Goal: Task Accomplishment & Management: Manage account settings

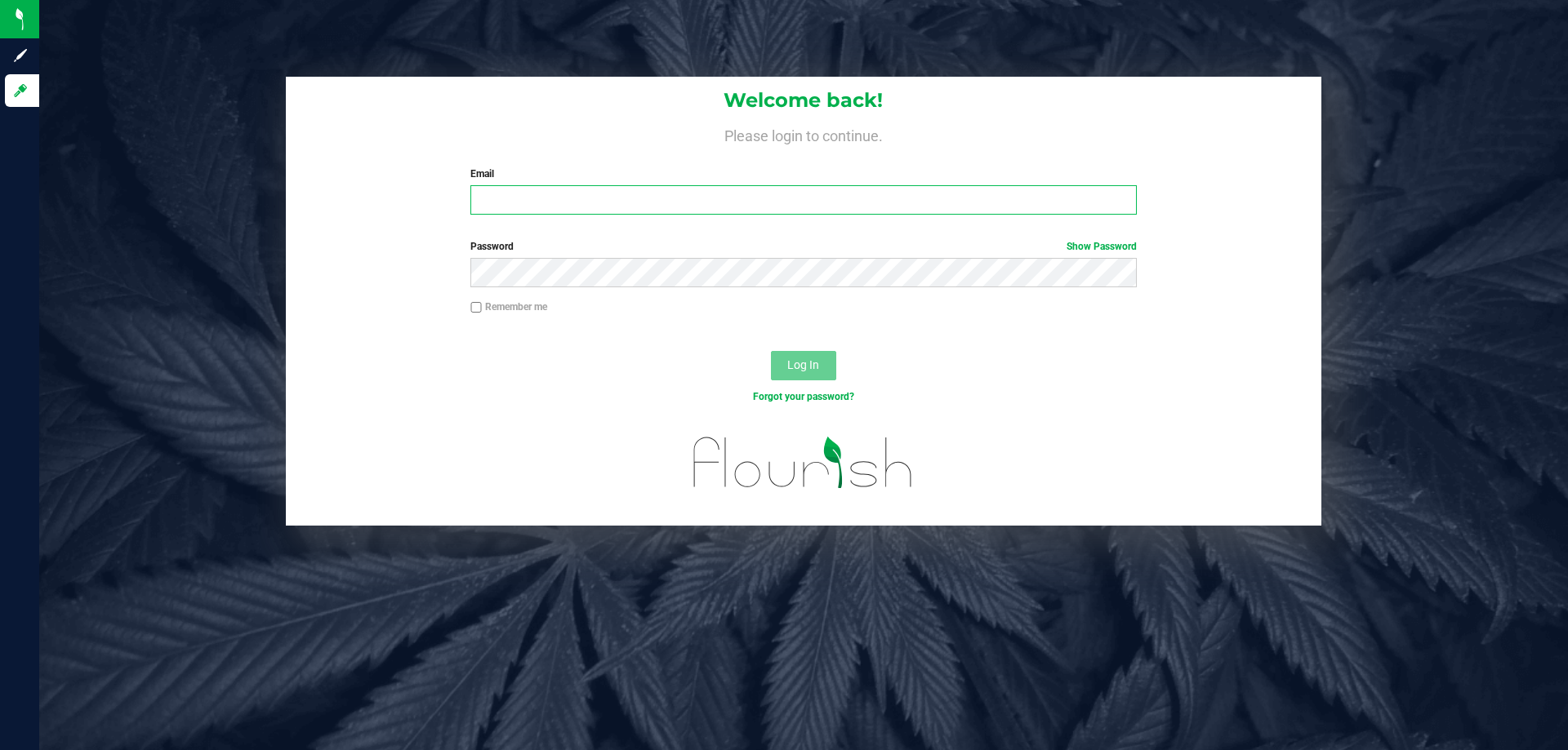
click at [494, 205] on input "Email" at bounding box center [803, 200] width 665 height 30
type input "[EMAIL_ADDRESS][DOMAIN_NAME]"
click at [771, 351] on button "Log In" at bounding box center [804, 366] width 66 height 30
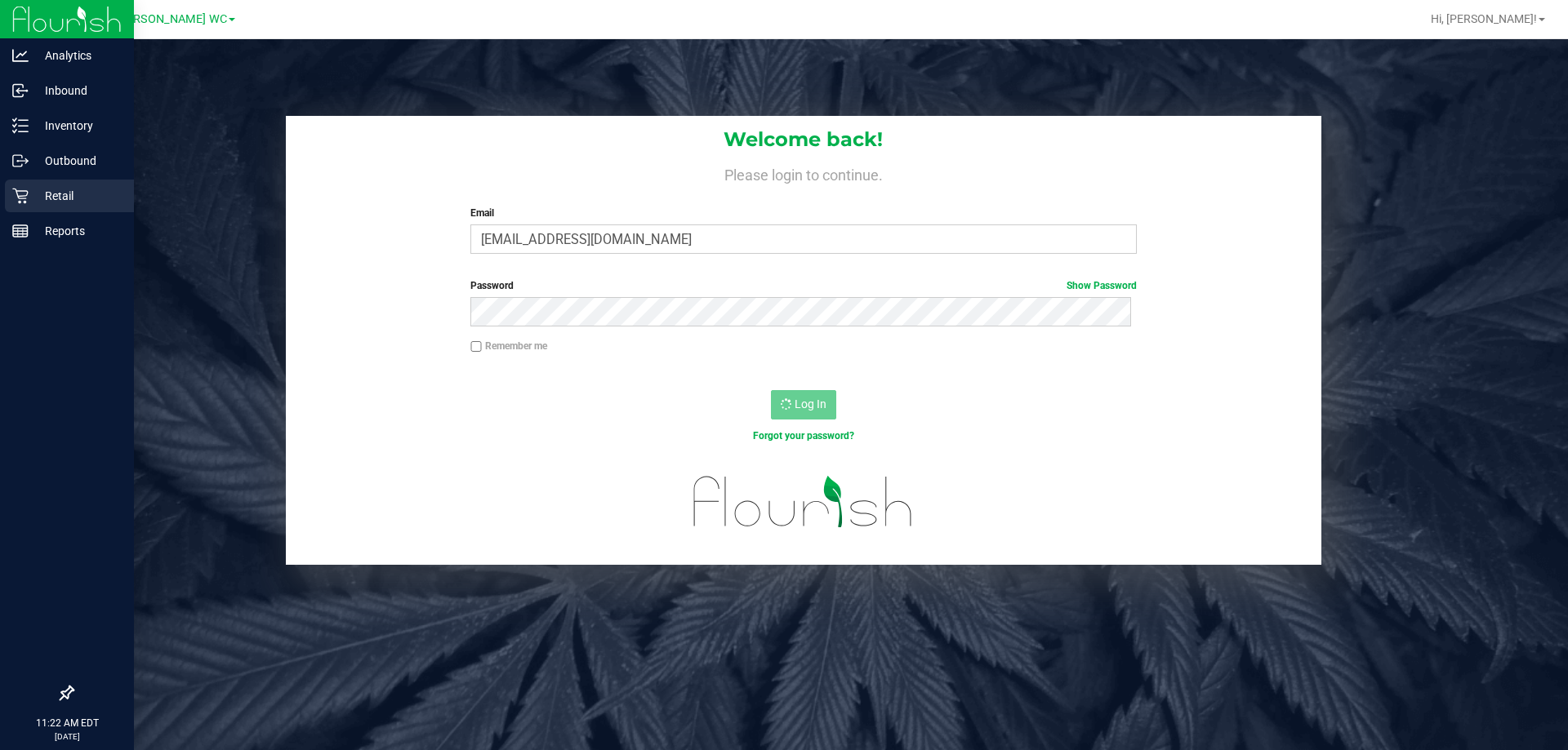
click at [48, 195] on p "Retail" at bounding box center [78, 196] width 98 height 19
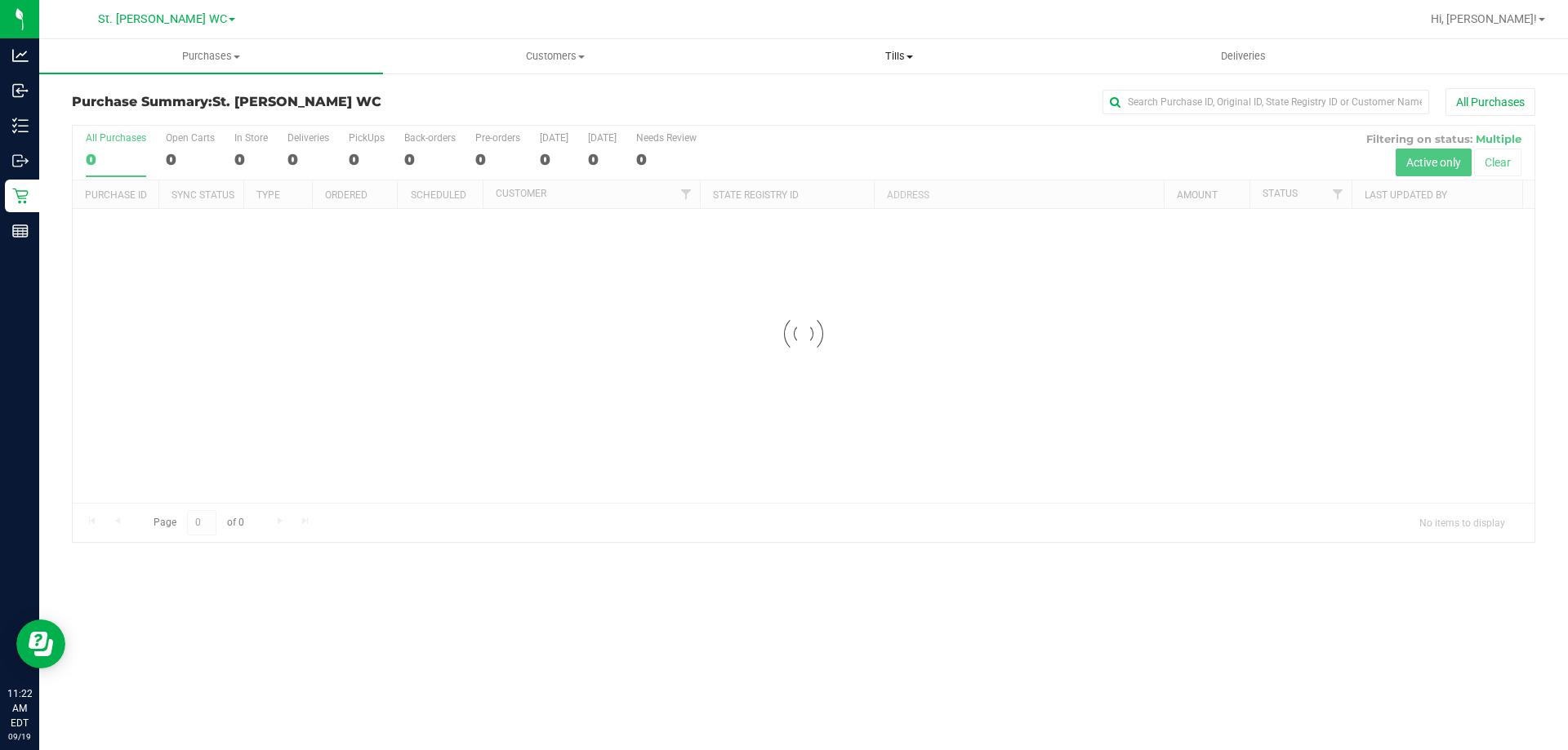
click at [905, 63] on span "Tills" at bounding box center [898, 56] width 342 height 15
click at [876, 103] on li "Manage tills" at bounding box center [898, 99] width 344 height 19
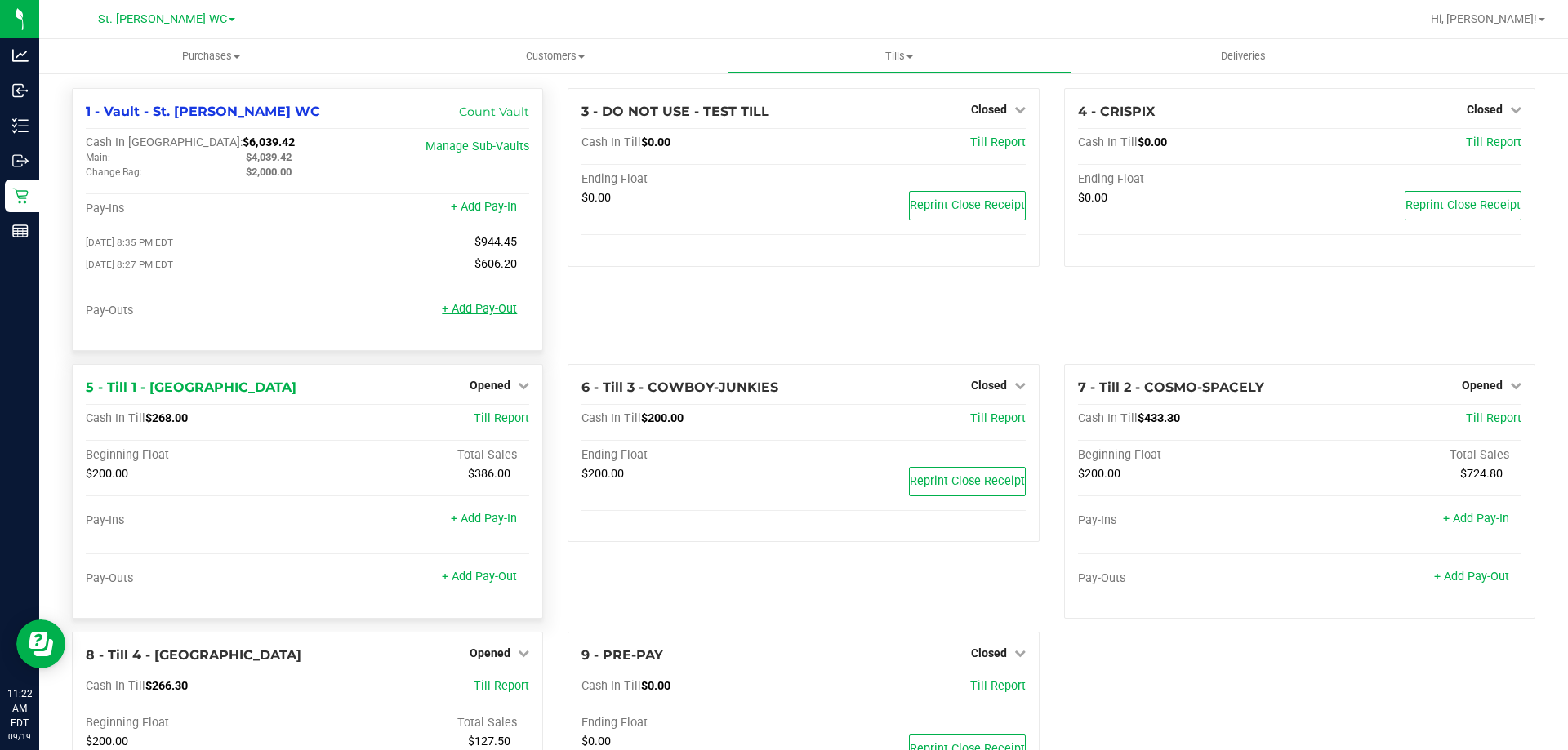
click at [499, 316] on link "+ Add Pay-Out" at bounding box center [480, 309] width 75 height 14
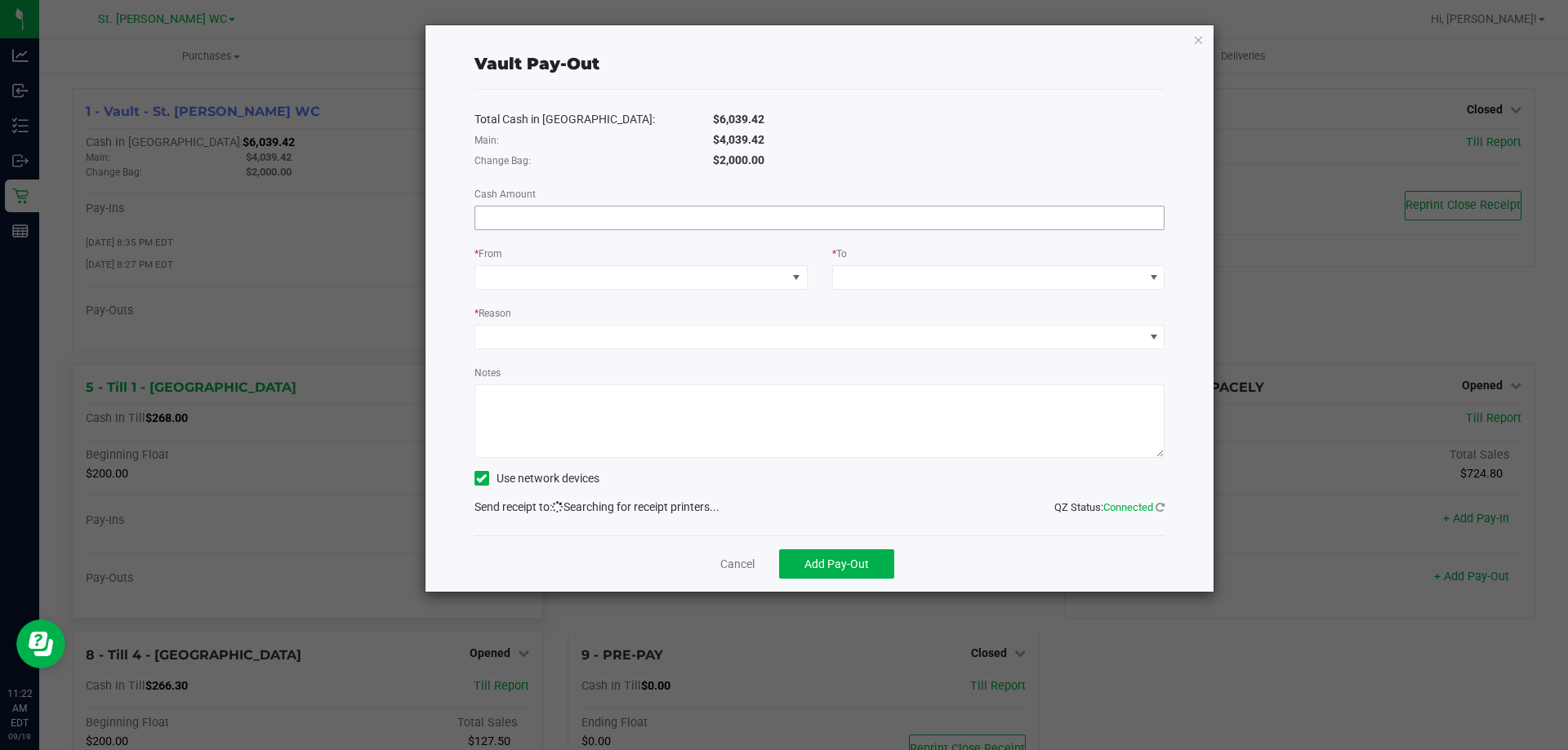
click at [615, 220] on input at bounding box center [819, 218] width 689 height 23
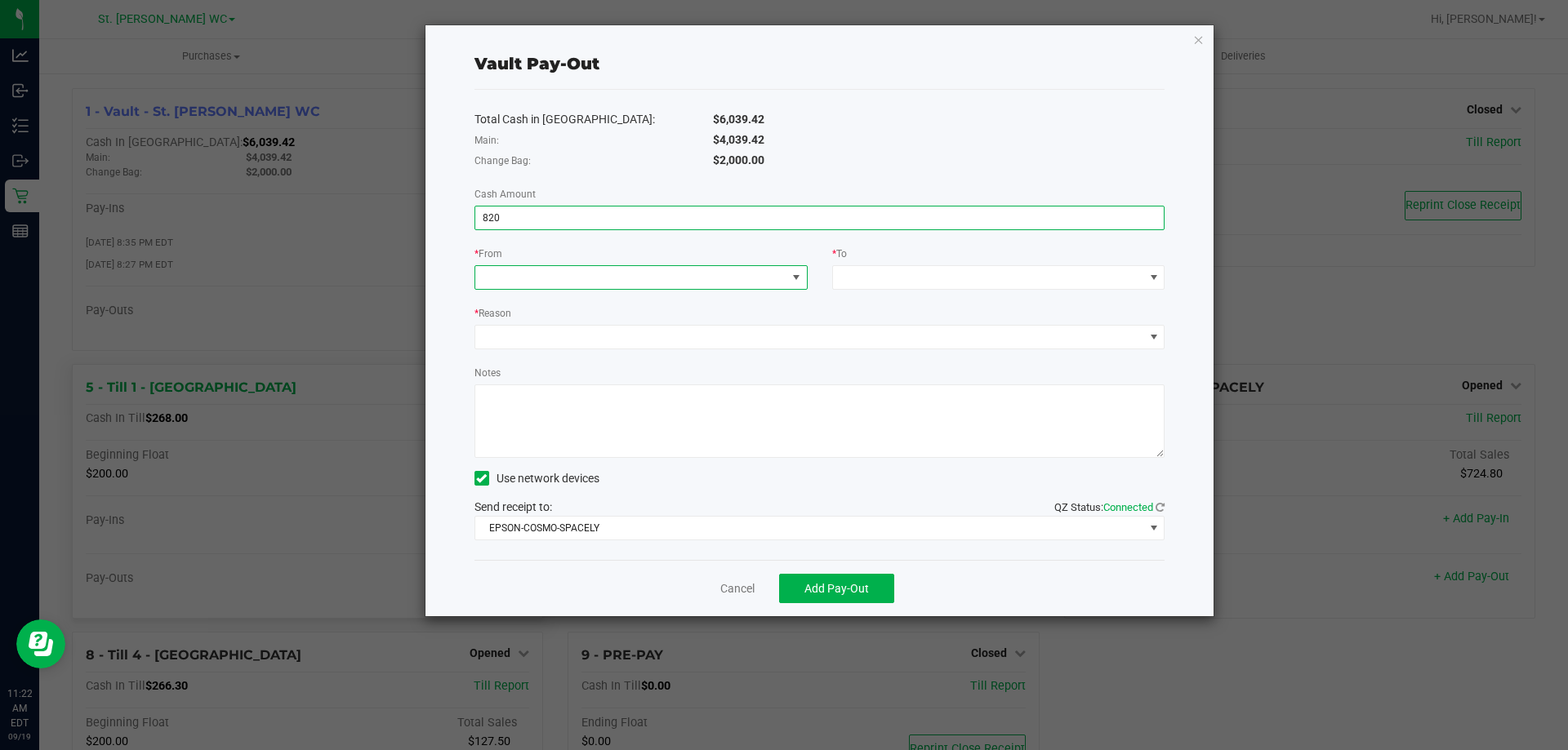
type input "$820.00"
click at [564, 256] on div "* From" at bounding box center [641, 255] width 334 height 20
click at [564, 260] on div "* From" at bounding box center [641, 255] width 334 height 20
click at [564, 269] on span at bounding box center [630, 277] width 311 height 23
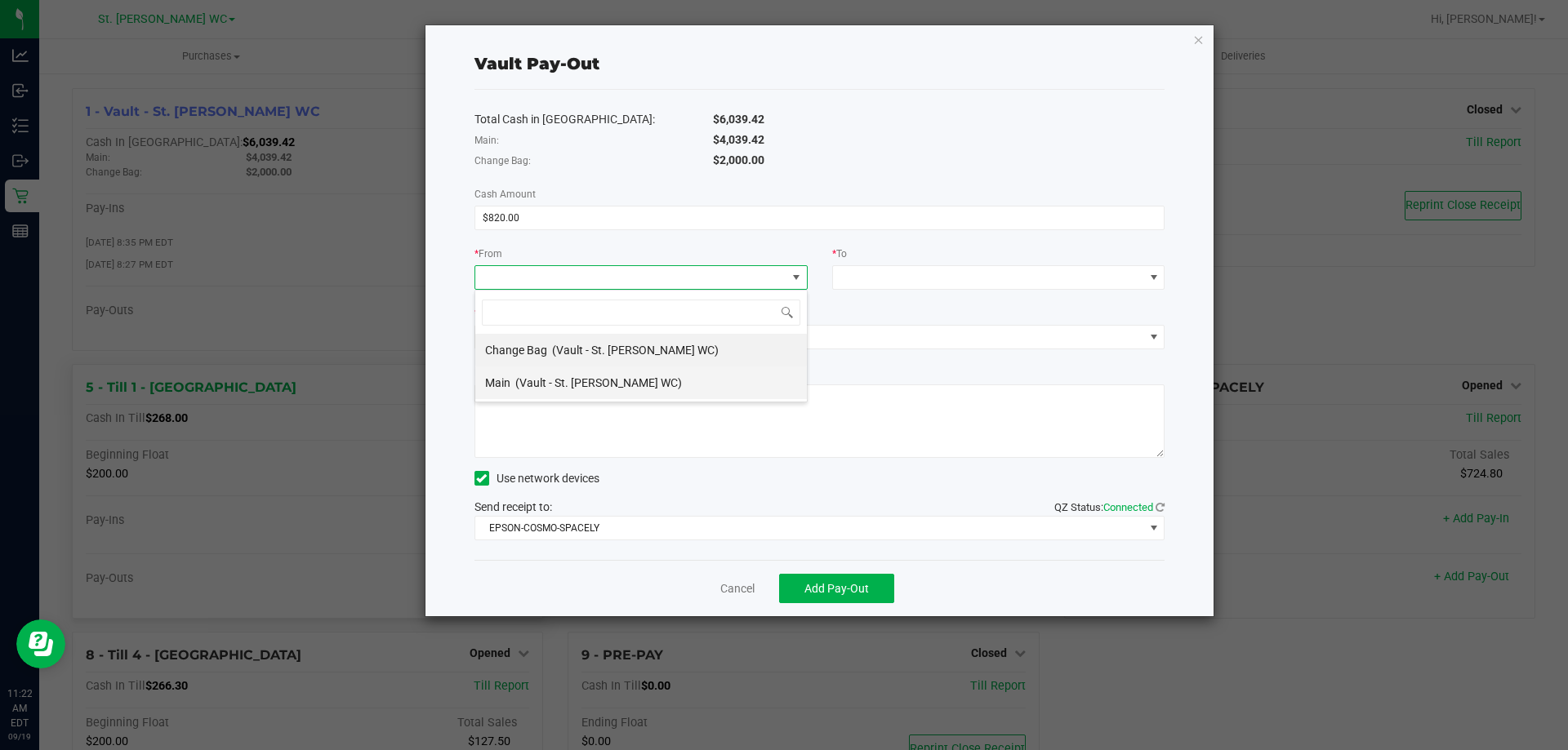
scroll to position [25, 334]
click at [572, 344] on span "(Vault - St. [PERSON_NAME] WC)" at bounding box center [636, 350] width 166 height 13
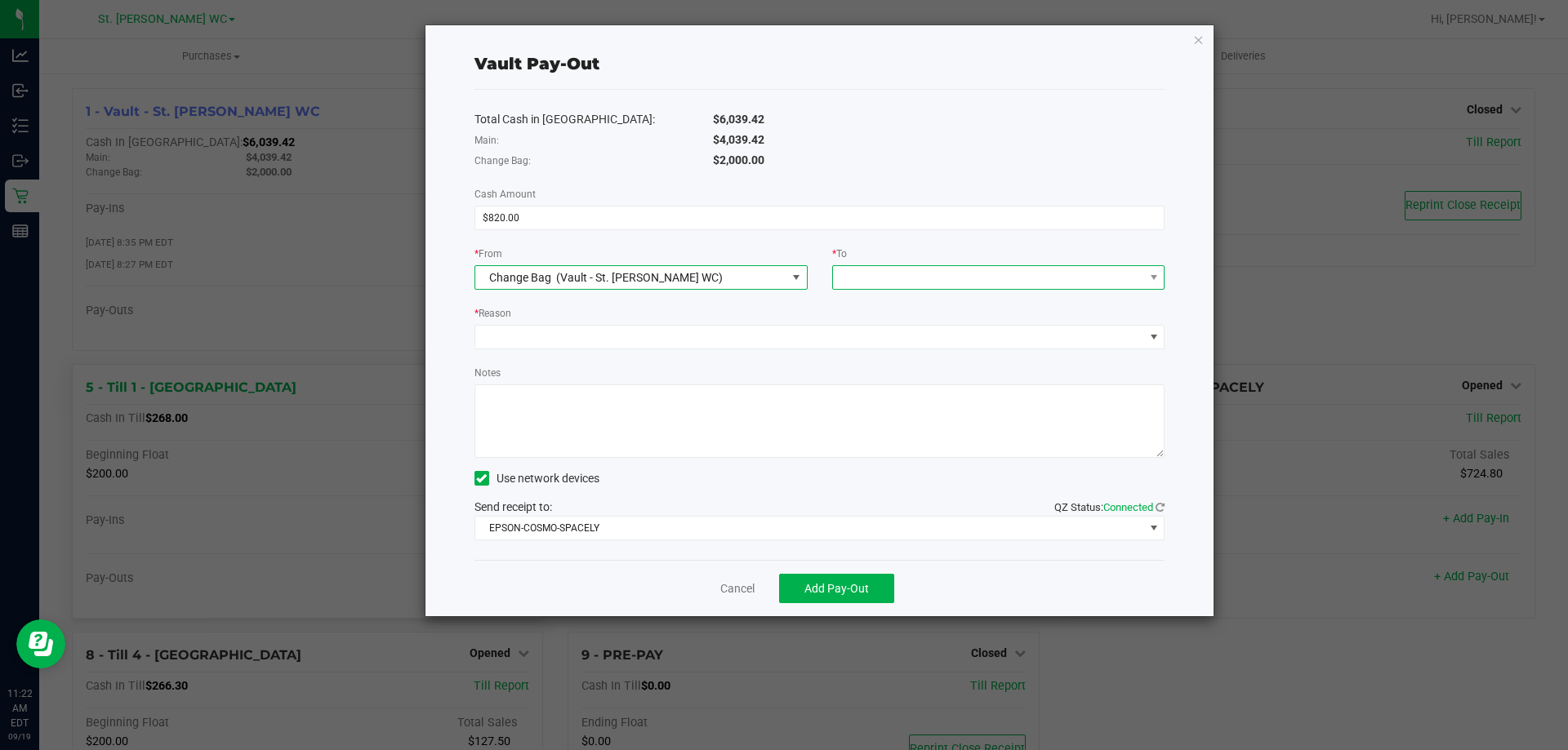
click at [905, 281] on span at bounding box center [988, 277] width 311 height 23
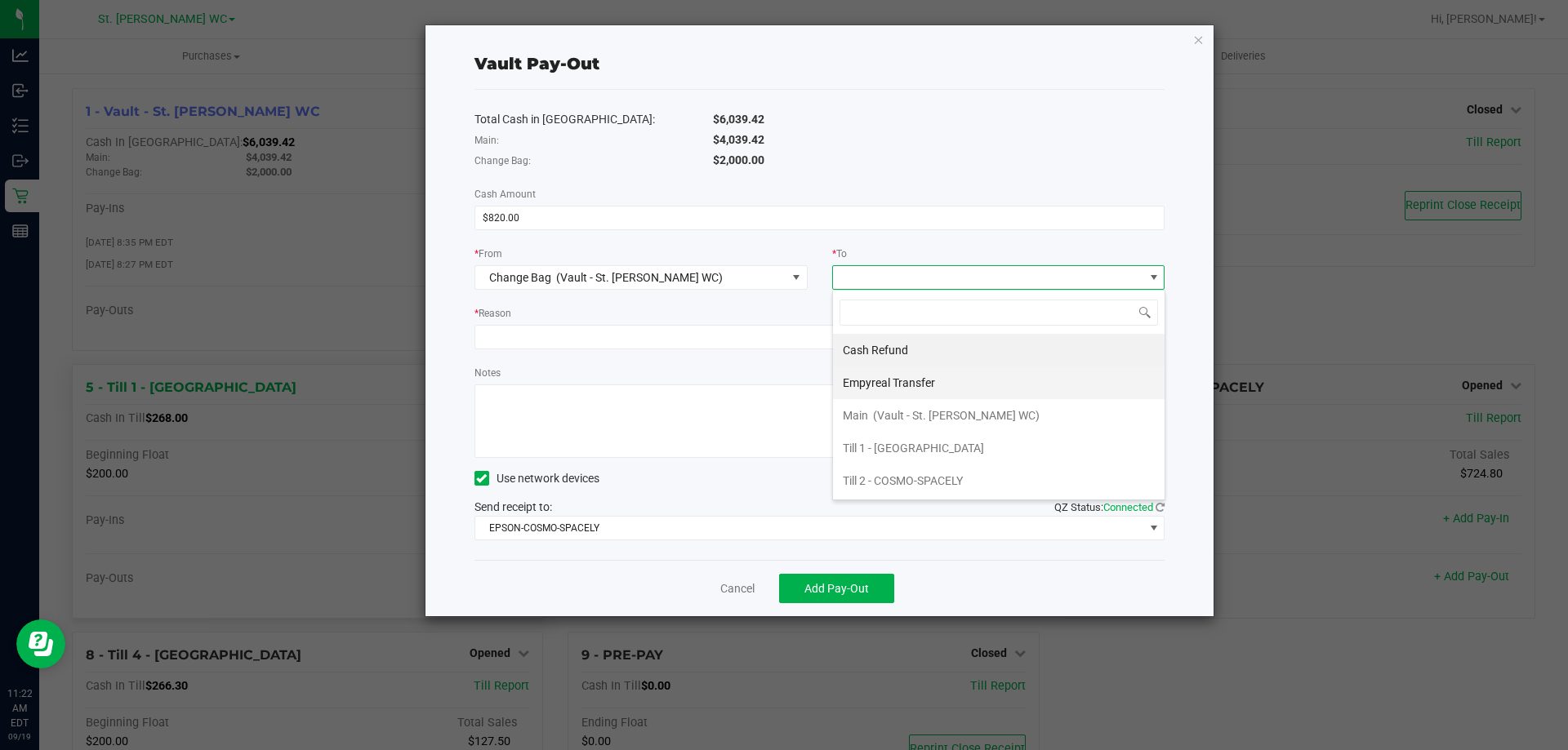
click at [909, 382] on span "Empyreal Transfer" at bounding box center [889, 382] width 92 height 13
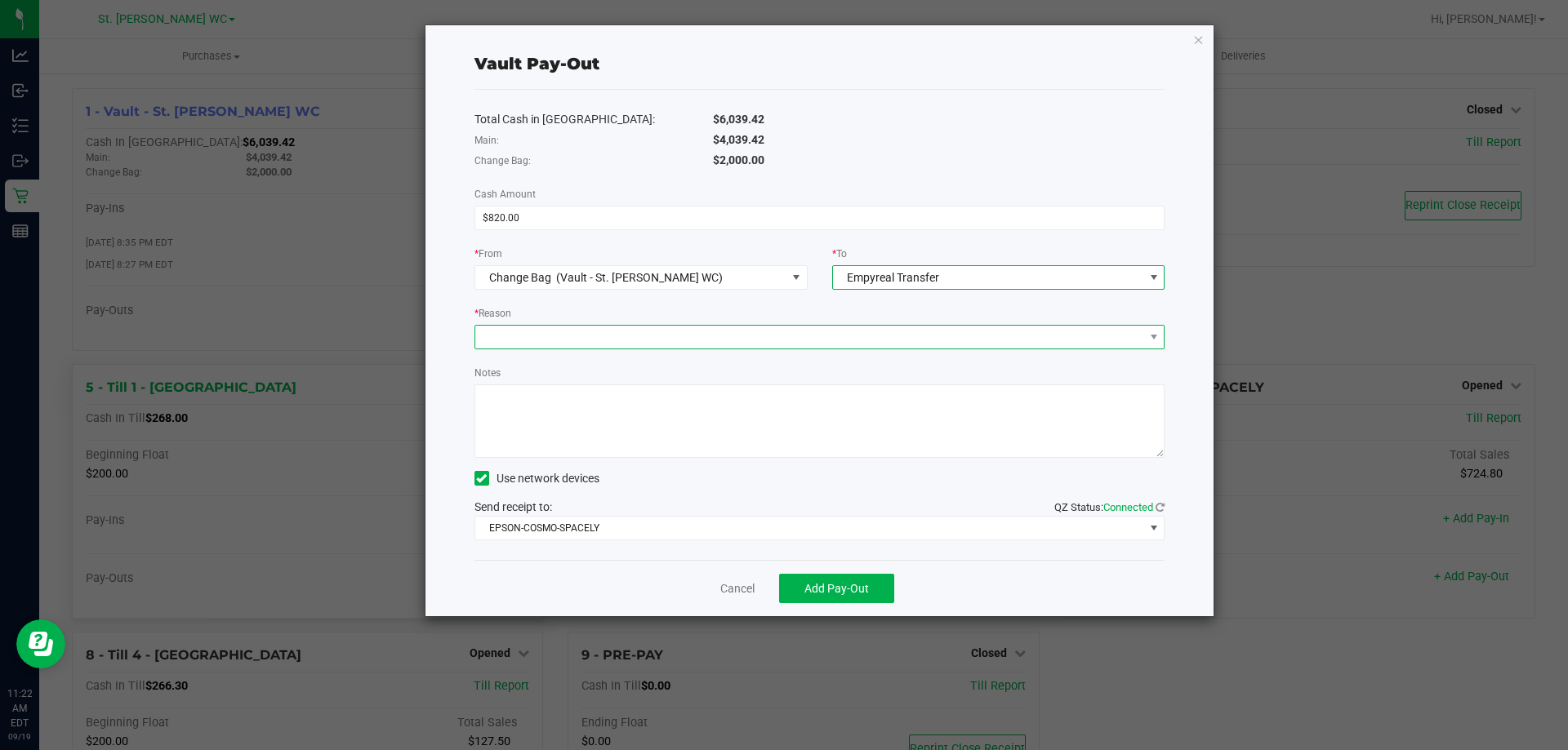
click at [774, 345] on span at bounding box center [810, 337] width 669 height 23
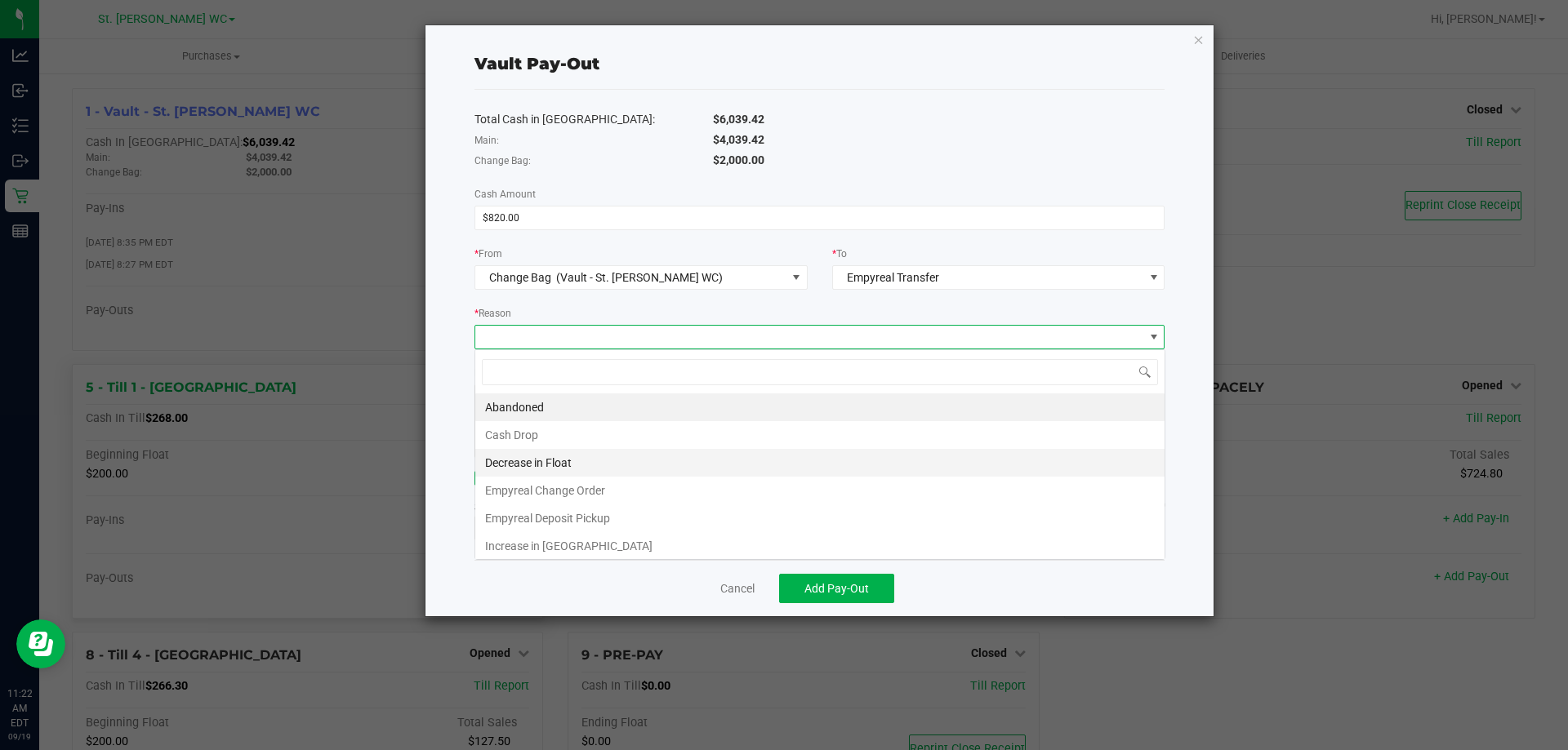
scroll to position [25, 690]
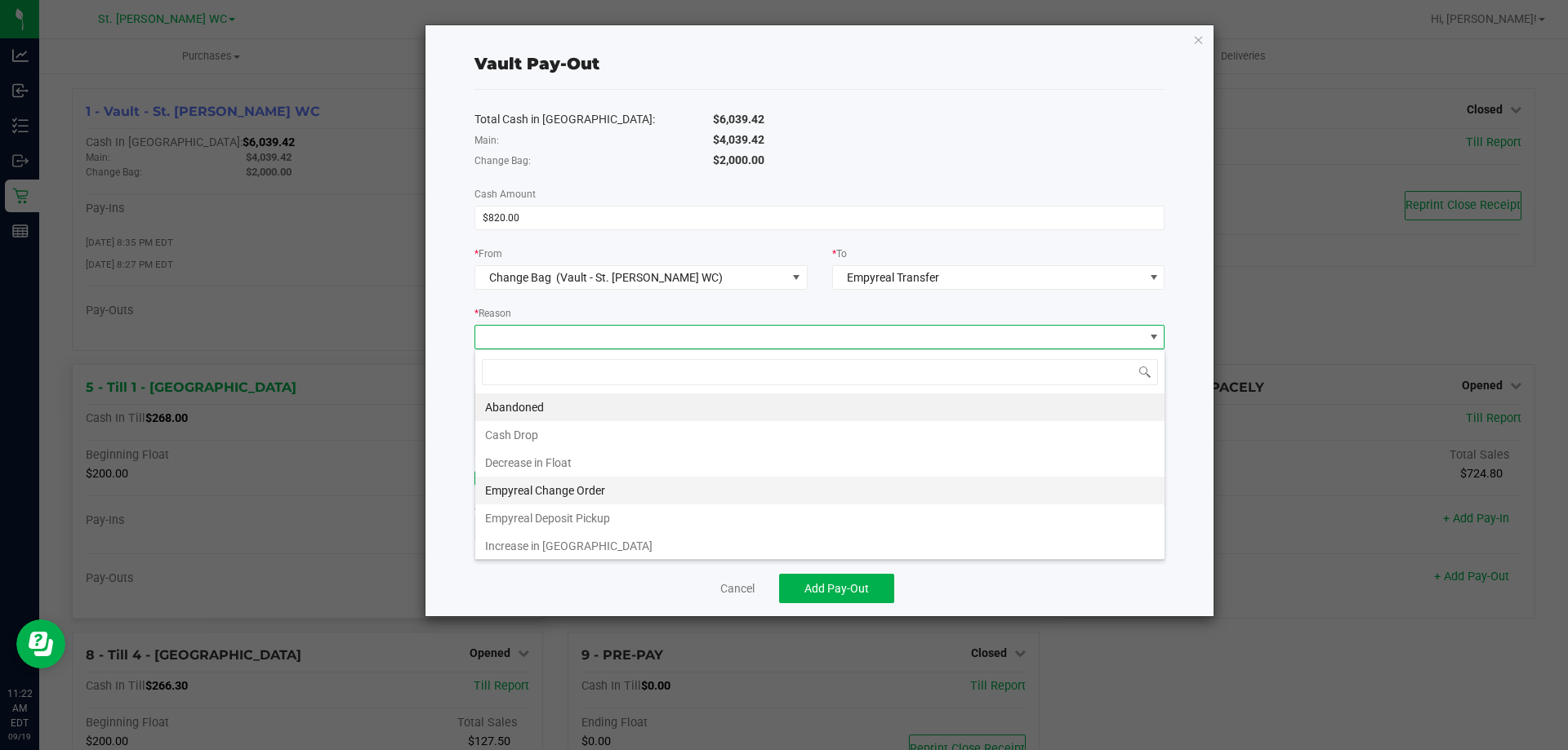
click at [671, 490] on li "Empyreal Change Order" at bounding box center [819, 491] width 689 height 28
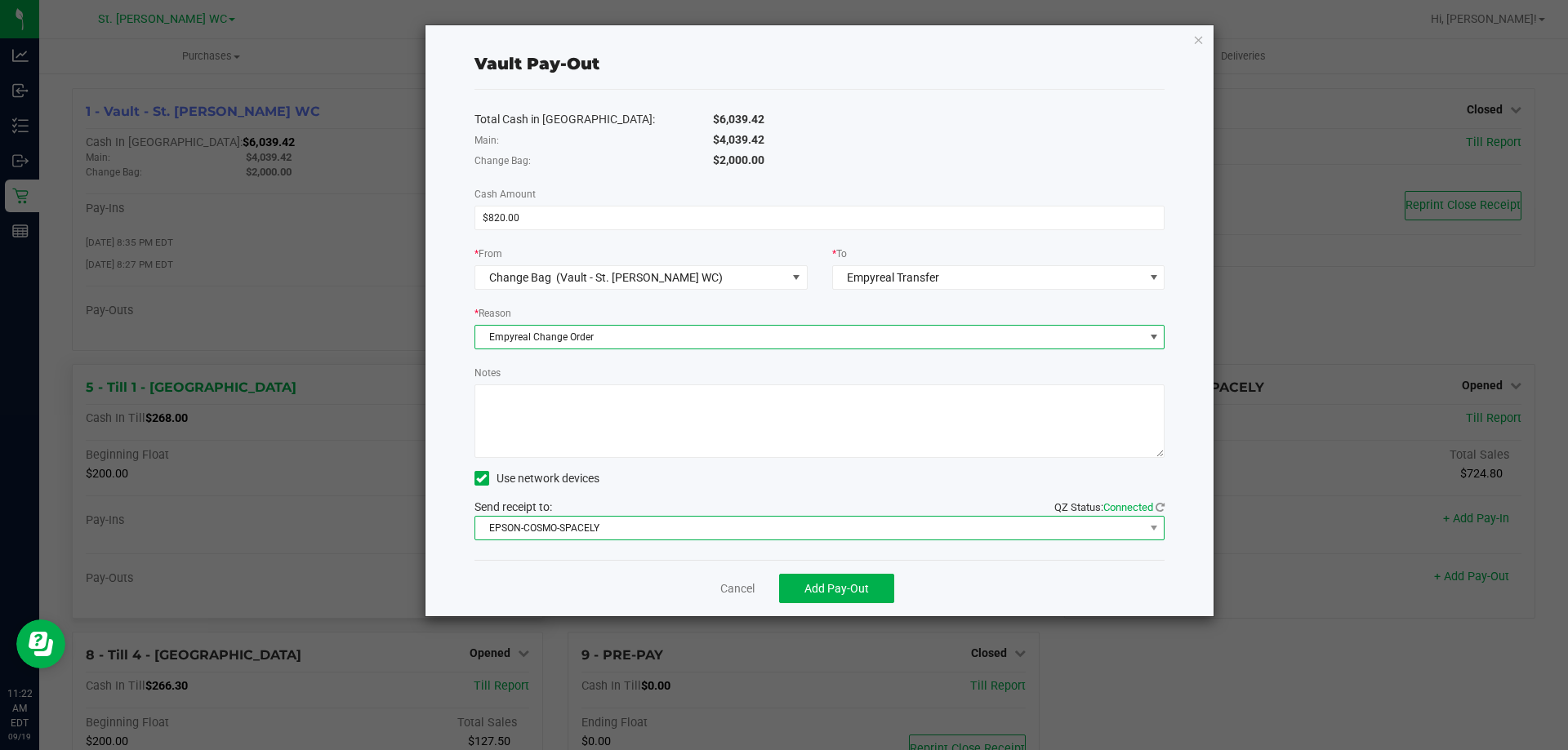
click at [601, 533] on span "EPSON-COSMO-SPACELY" at bounding box center [810, 528] width 669 height 23
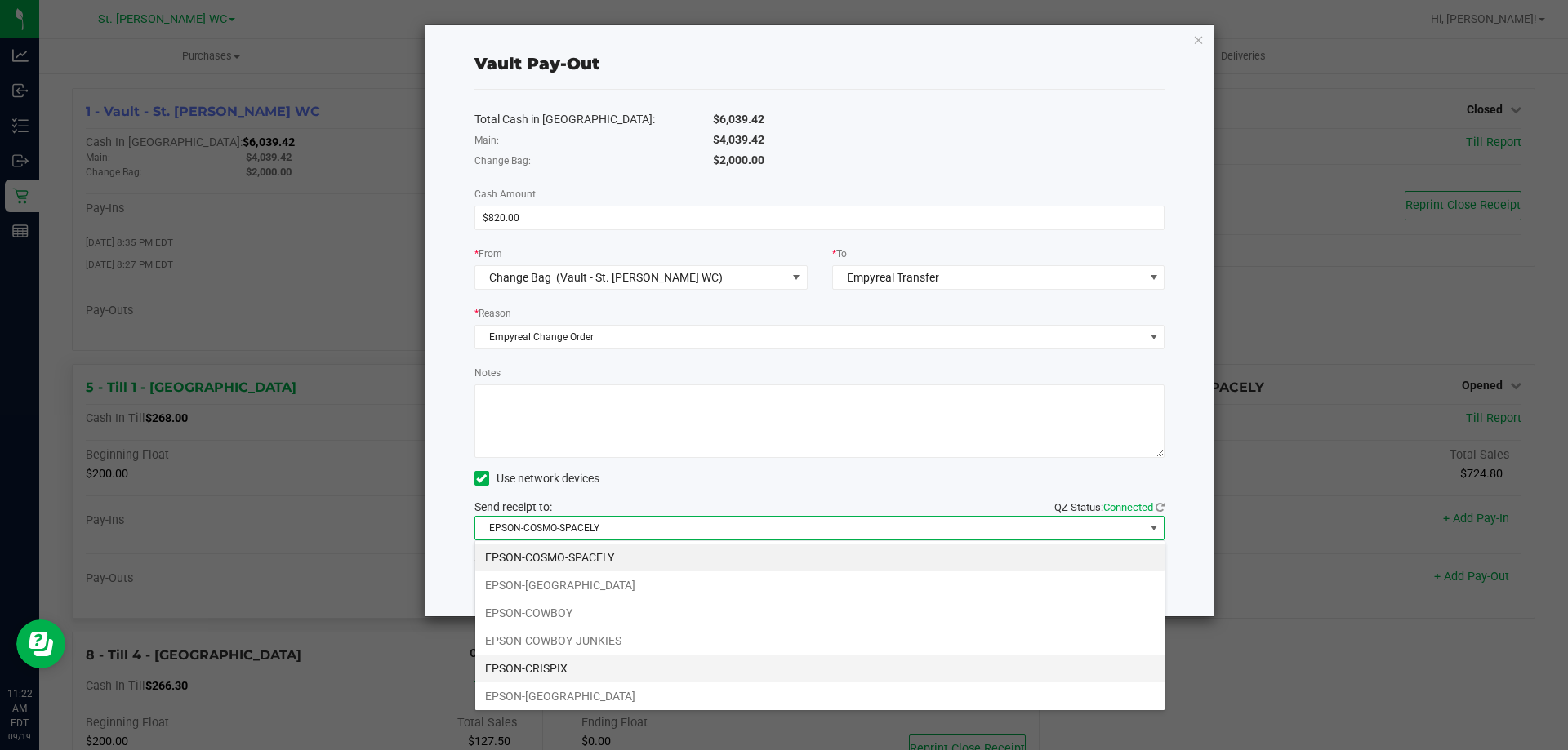
click at [588, 668] on li "EPSON-CRISPIX" at bounding box center [819, 669] width 689 height 28
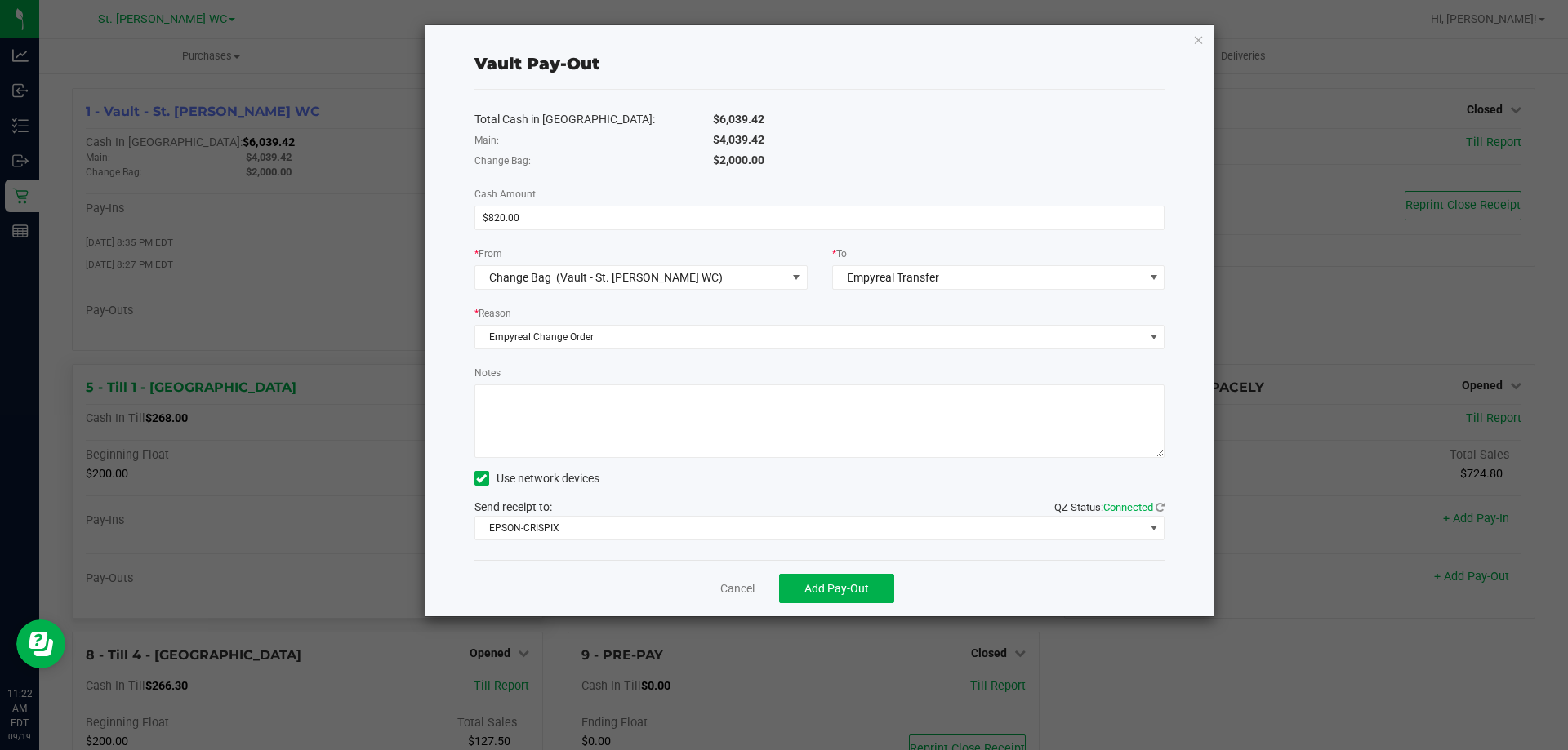
click at [595, 418] on textarea "Notes" at bounding box center [819, 421] width 691 height 74
type textarea "Empyreal Change Order [DATE] PM"
click at [854, 589] on span "Add Pay-Out" at bounding box center [837, 588] width 65 height 13
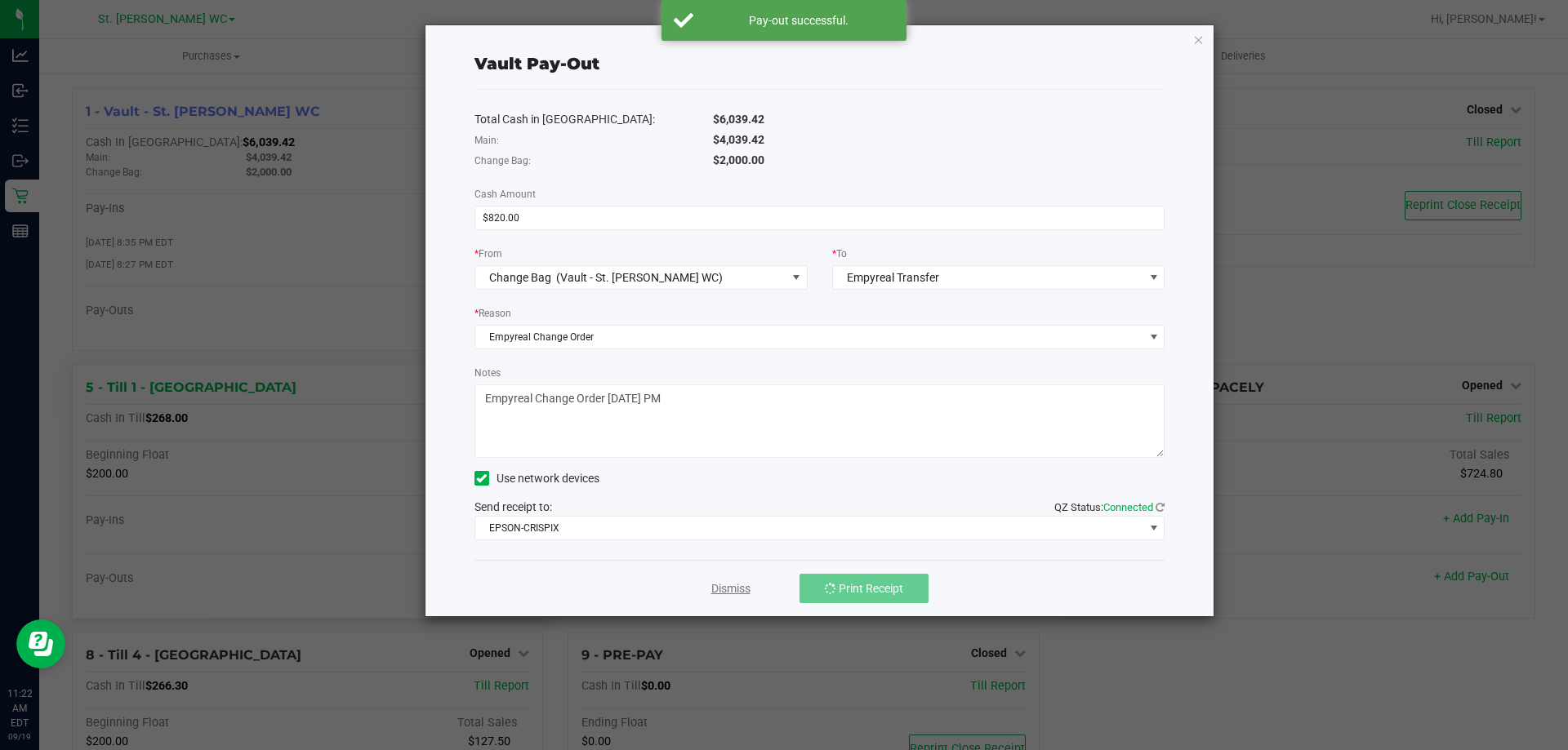
click at [750, 586] on link "Dismiss" at bounding box center [730, 589] width 39 height 18
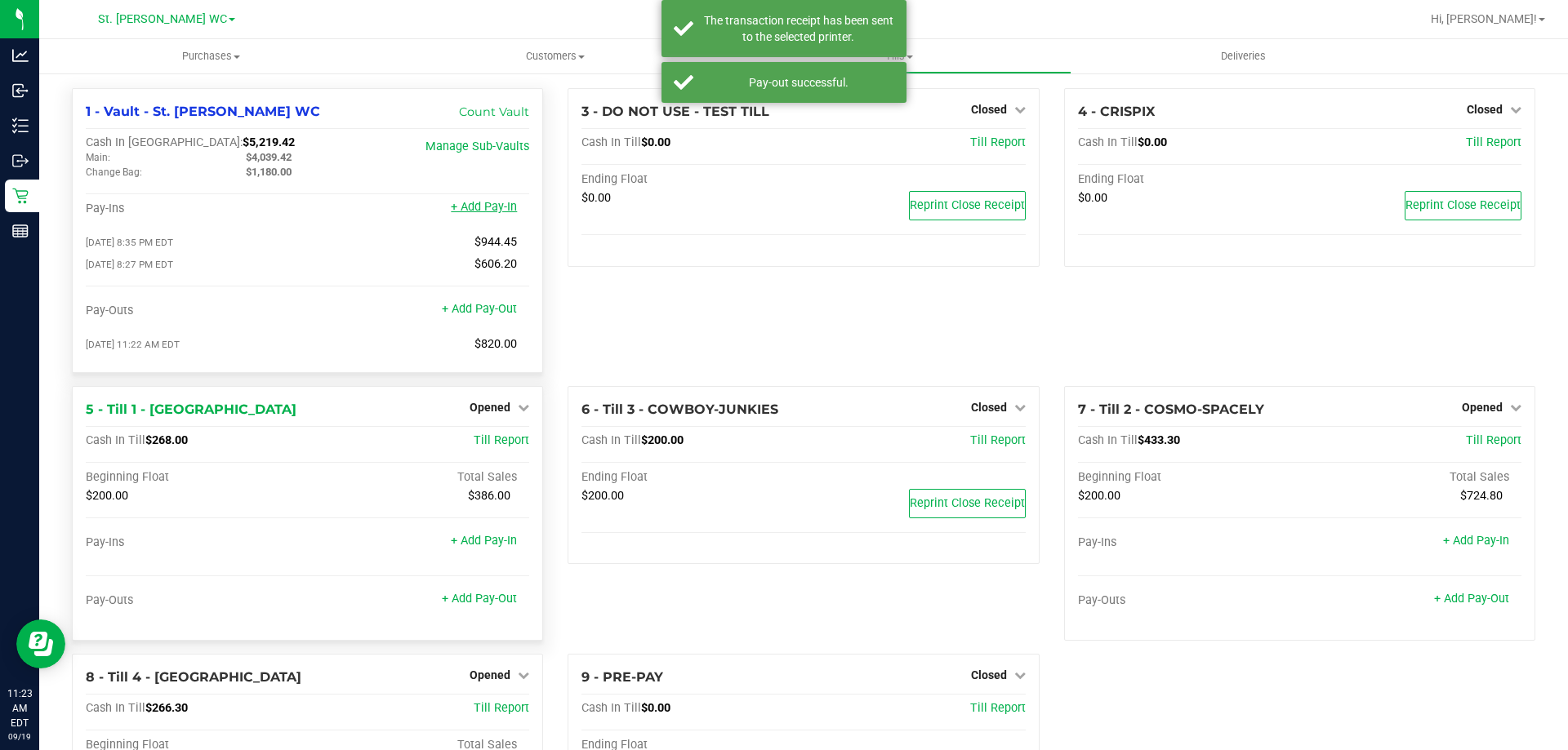
click at [482, 211] on link "+ Add Pay-In" at bounding box center [484, 207] width 67 height 14
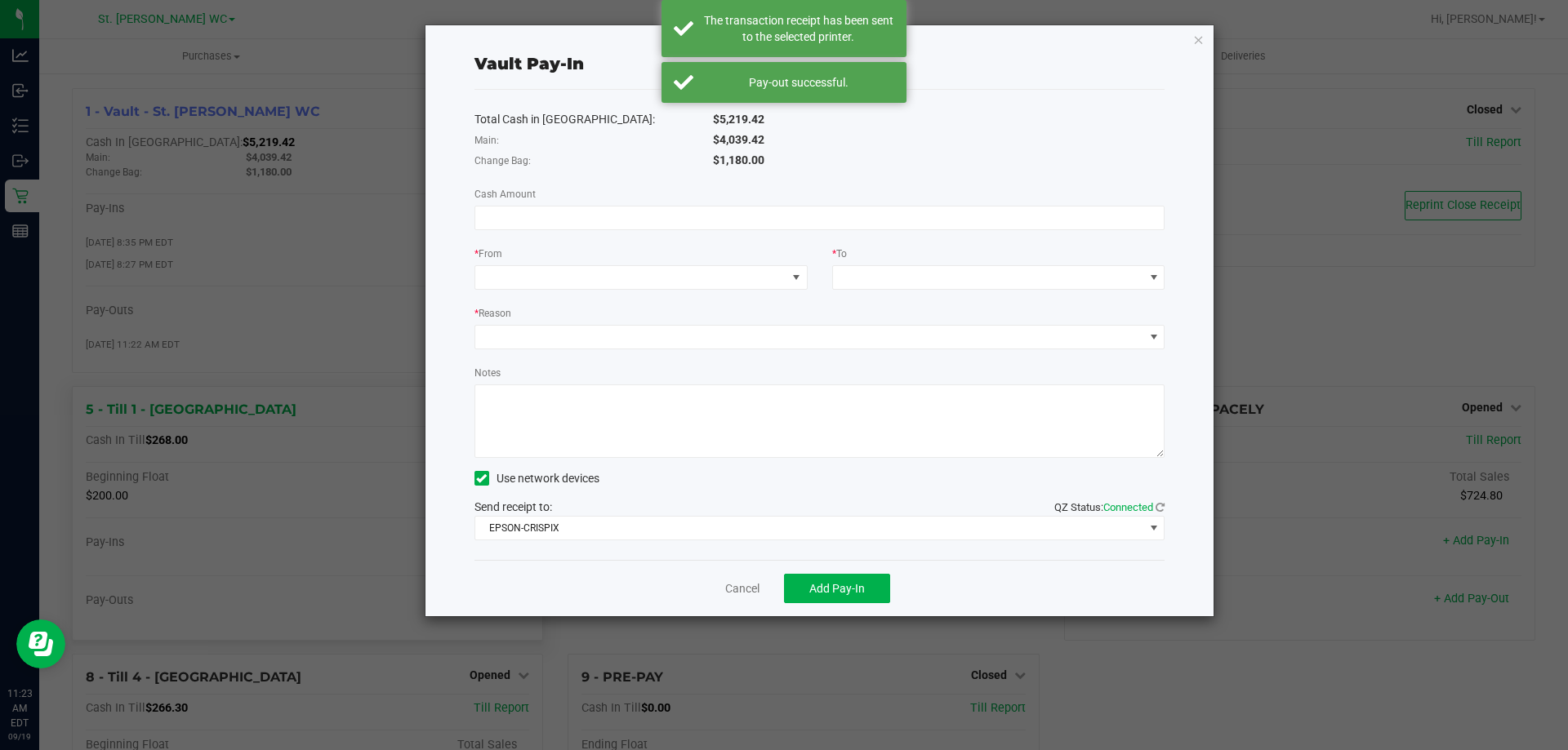
click at [650, 221] on input at bounding box center [819, 218] width 689 height 23
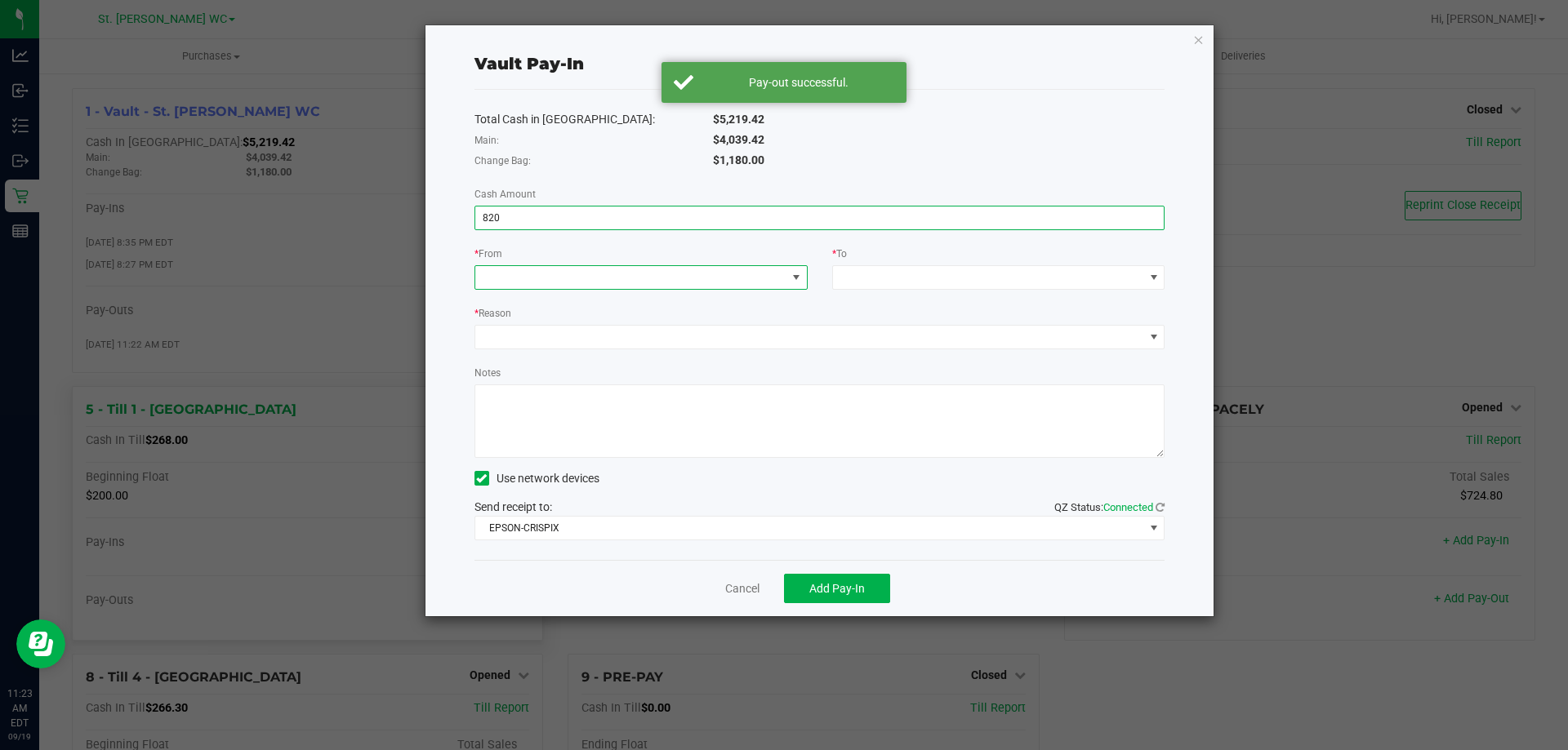
type input "$820.00"
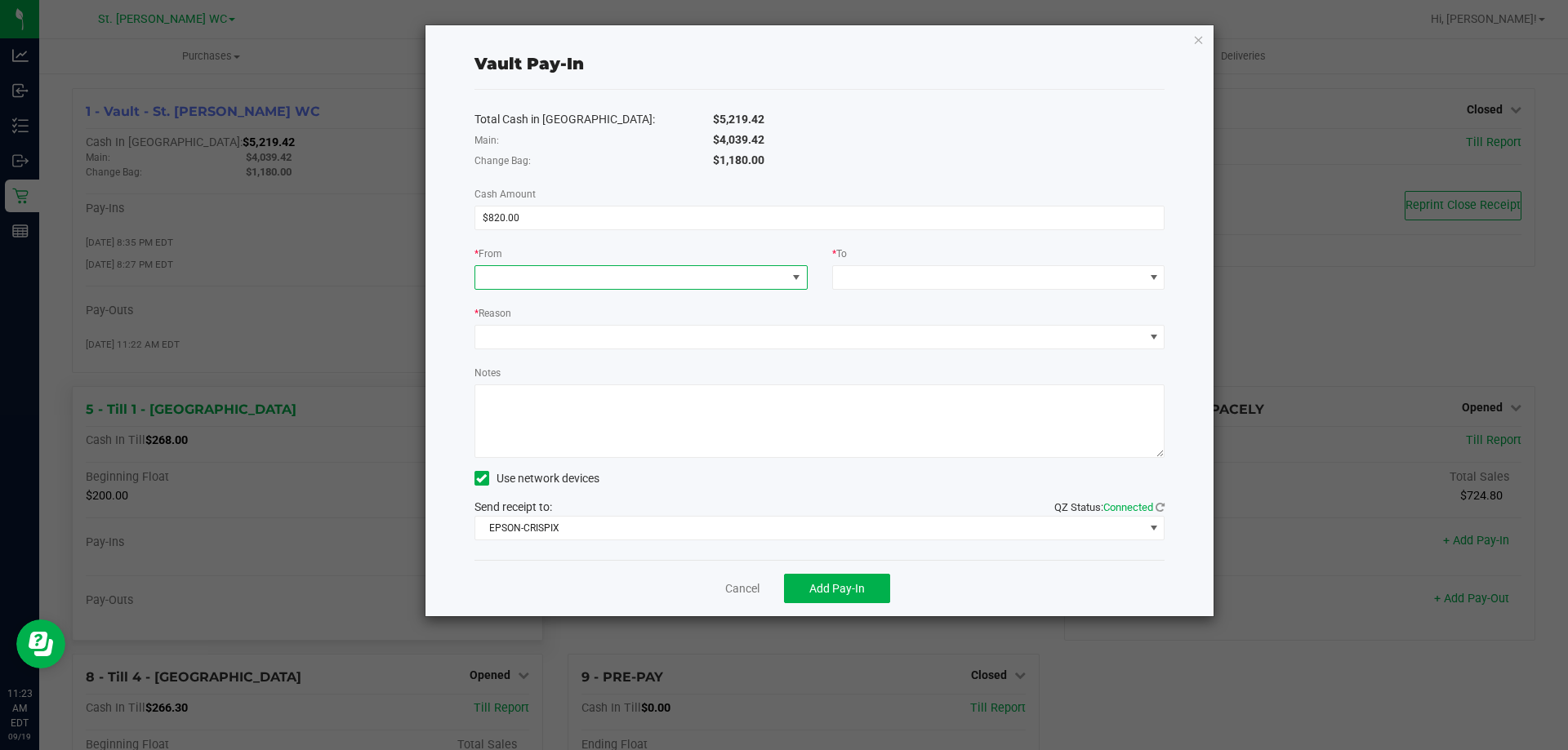
click at [681, 271] on span at bounding box center [630, 277] width 311 height 23
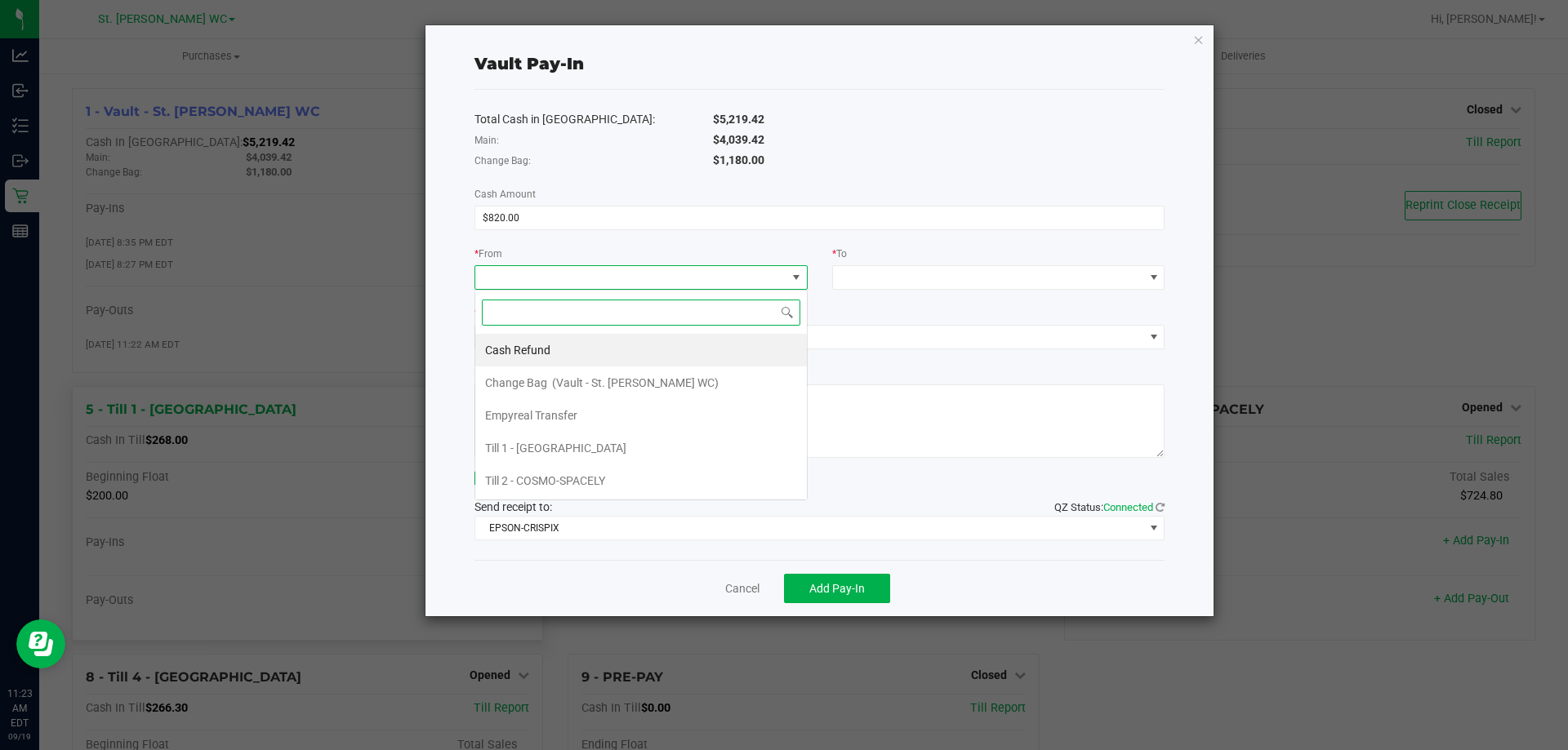
scroll to position [25, 334]
click at [625, 422] on li "Empyreal Transfer" at bounding box center [641, 415] width 332 height 32
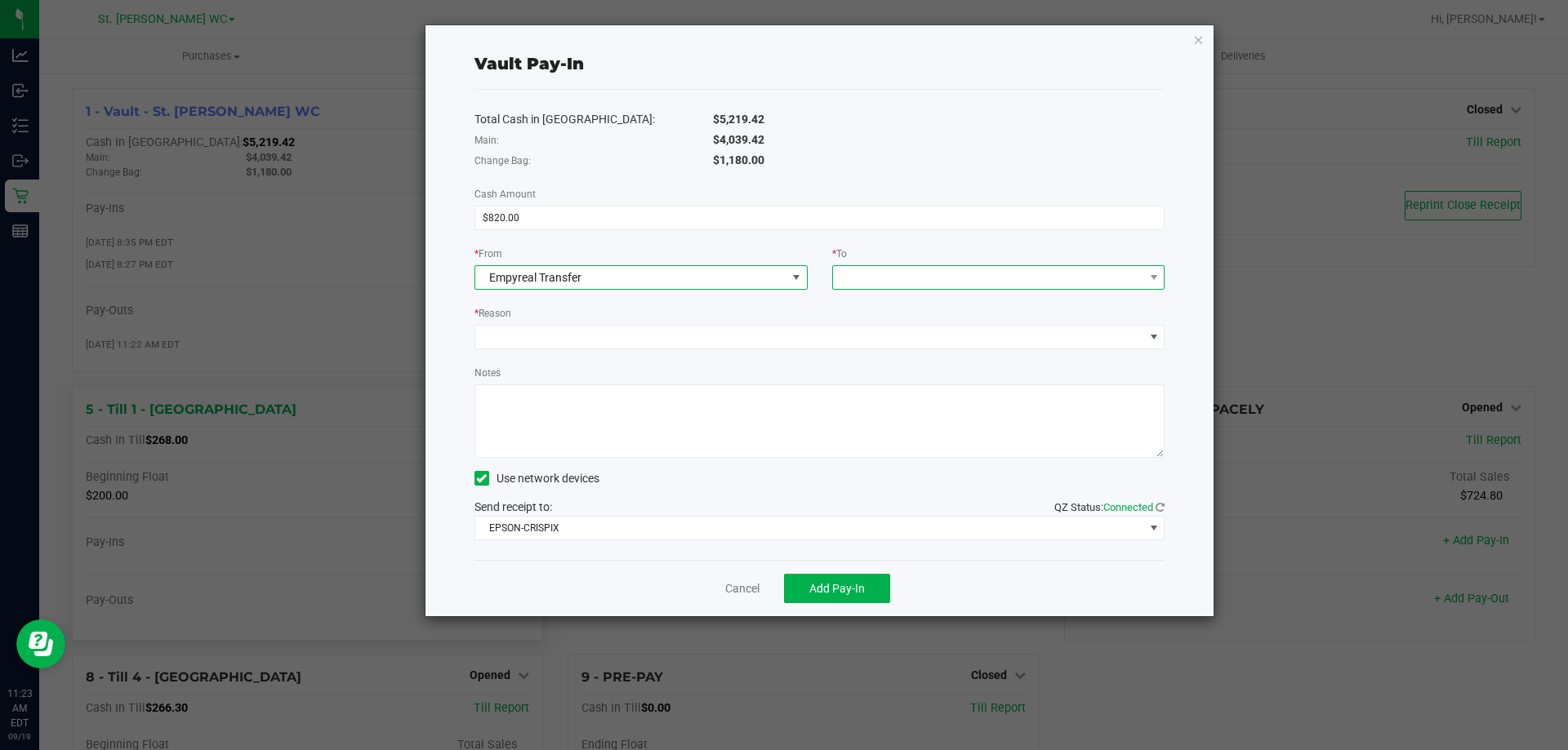
click at [949, 267] on span at bounding box center [988, 277] width 311 height 23
click at [933, 351] on span "(Vault - St. [PERSON_NAME] WC)" at bounding box center [993, 350] width 166 height 13
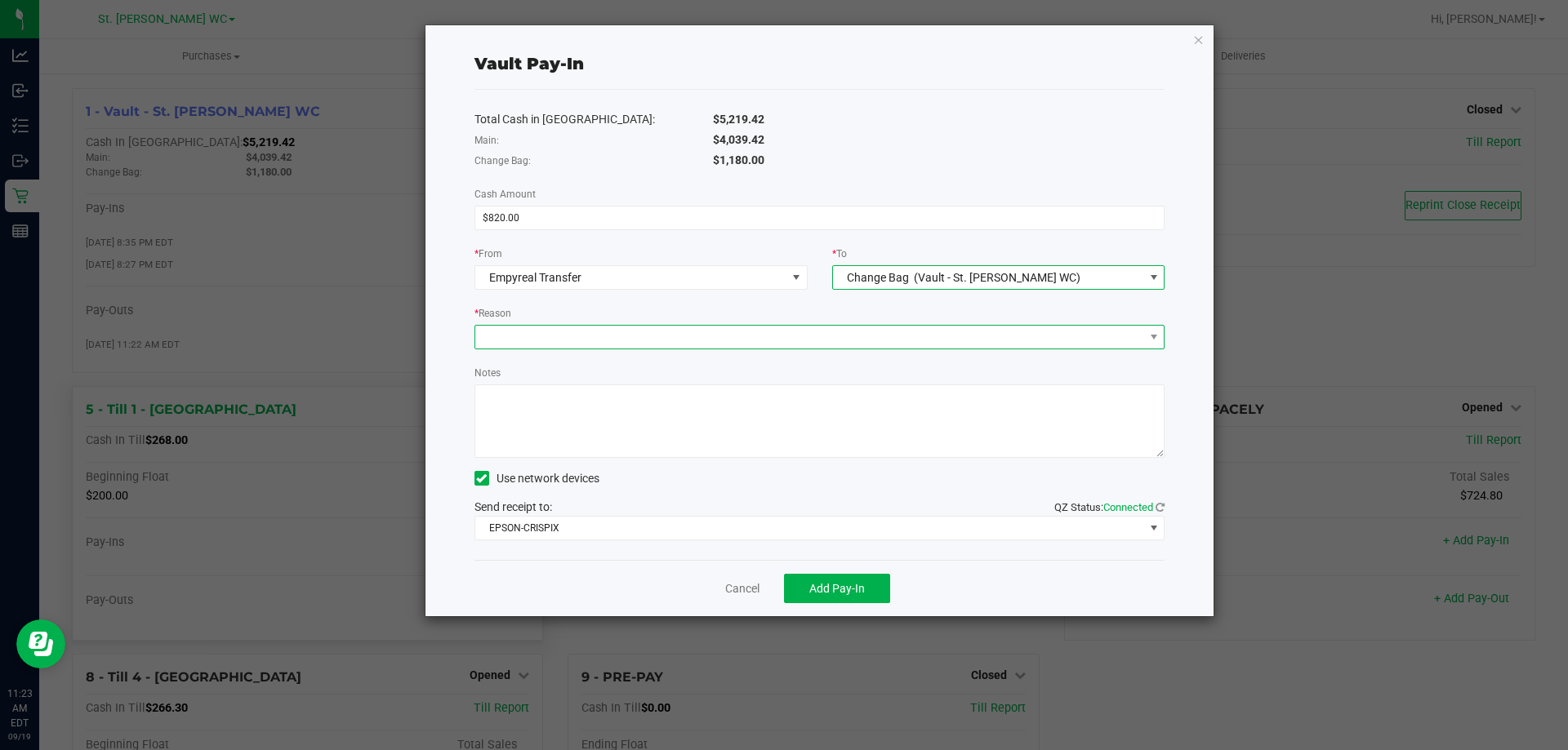
click at [801, 330] on span at bounding box center [810, 337] width 669 height 23
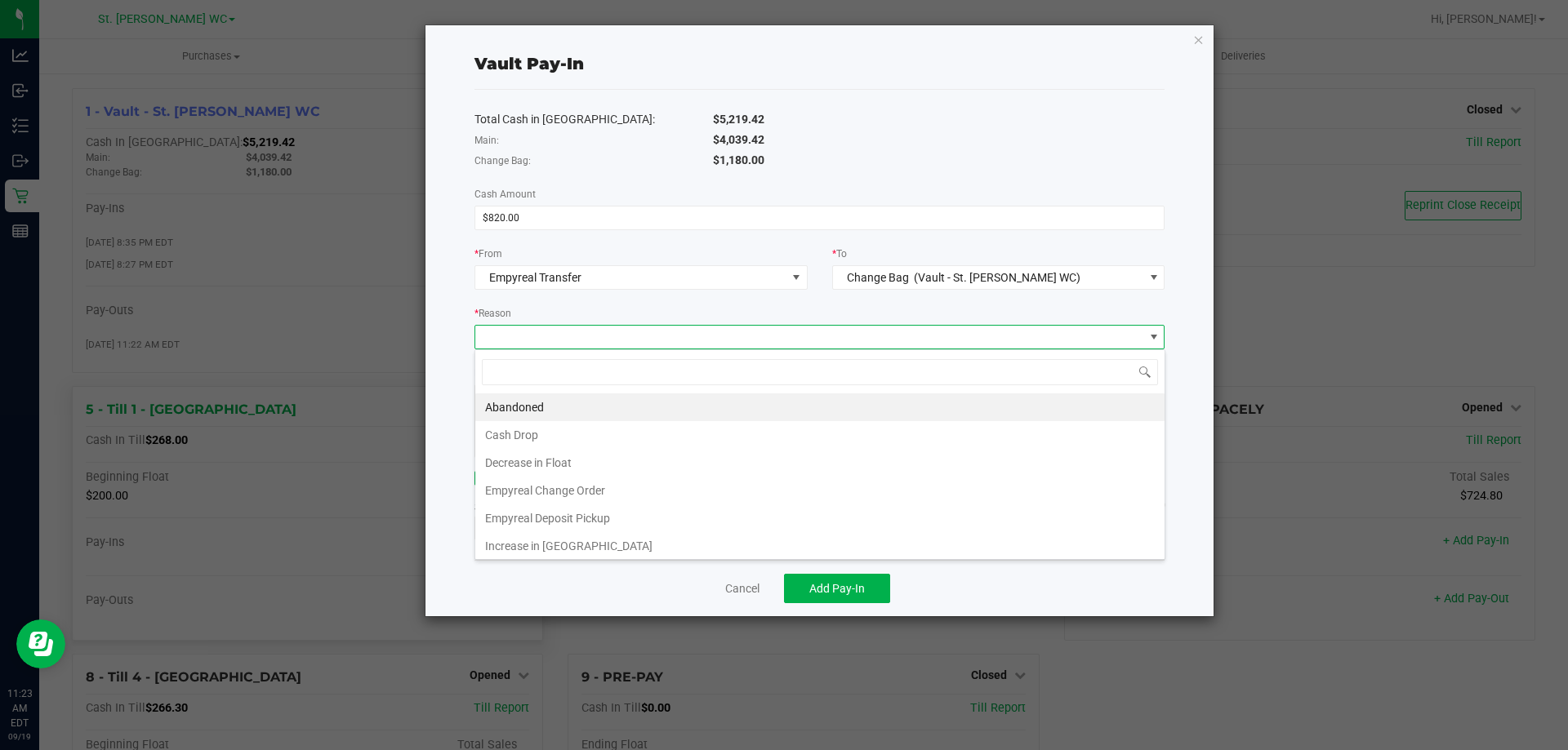
scroll to position [25, 690]
click at [585, 494] on li "Empyreal Change Order" at bounding box center [819, 491] width 689 height 28
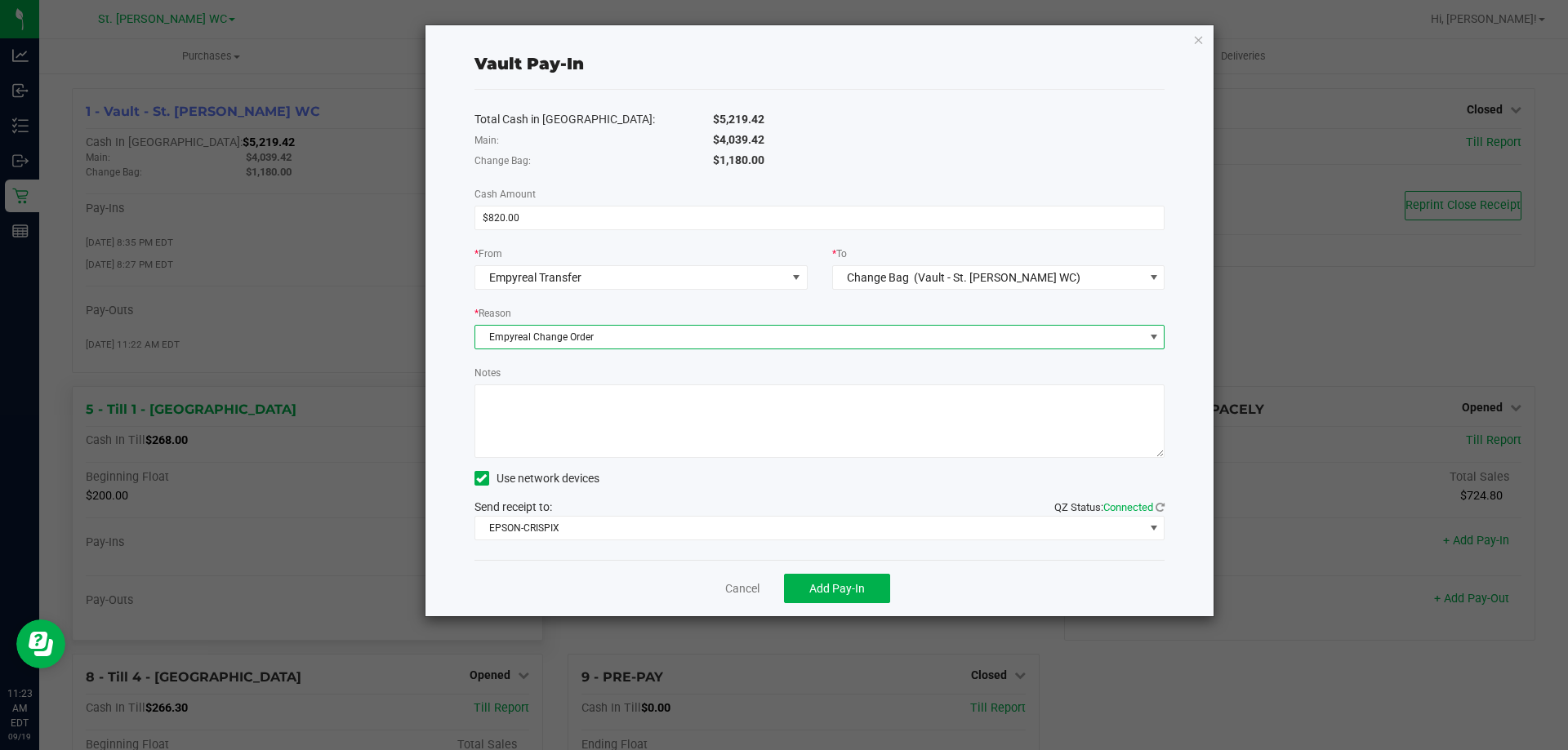
click at [566, 445] on textarea "Notes" at bounding box center [819, 421] width 691 height 74
type textarea "C.O [DATE] PM"
click at [856, 595] on span "Add Pay-In" at bounding box center [836, 588] width 55 height 13
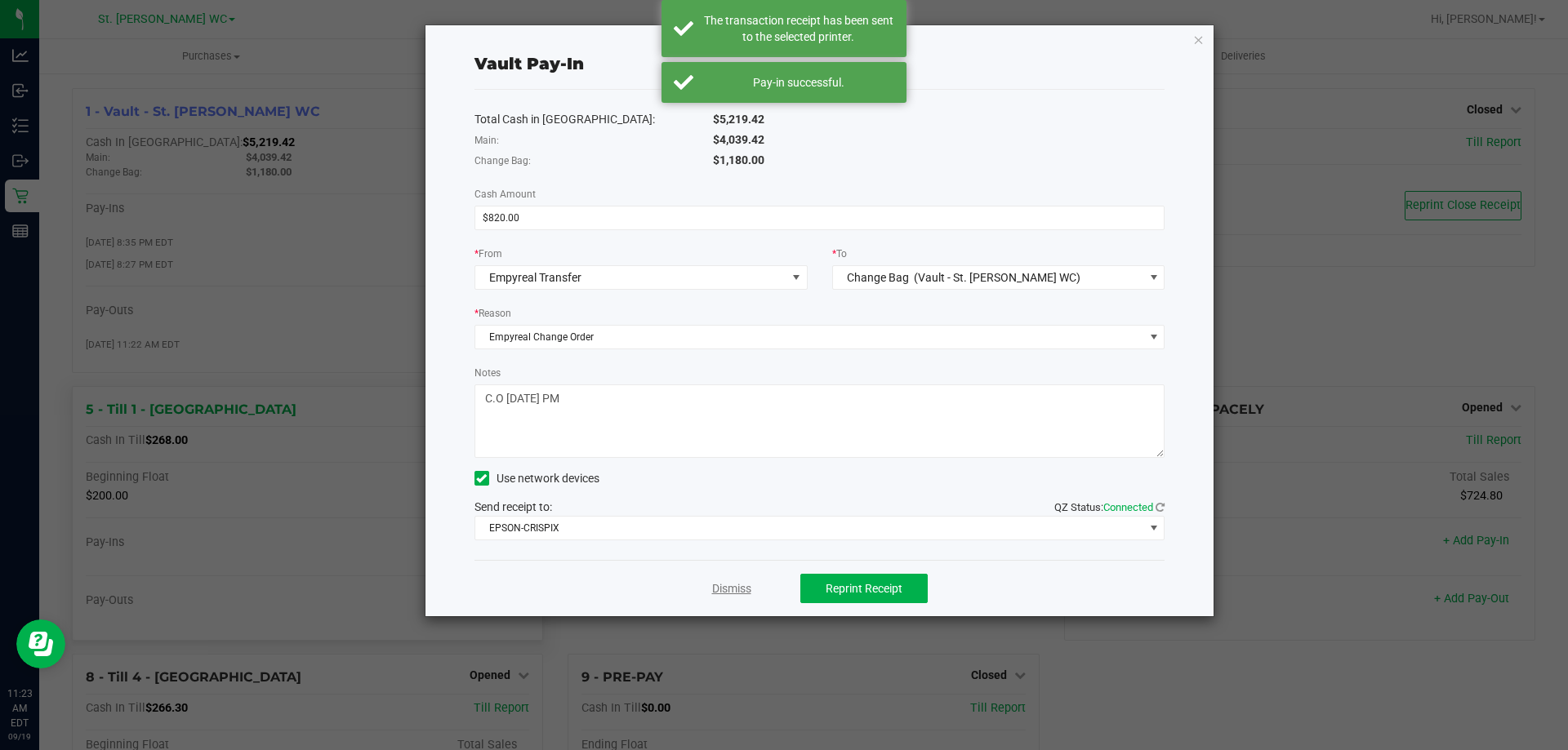
click at [745, 589] on link "Dismiss" at bounding box center [731, 589] width 39 height 18
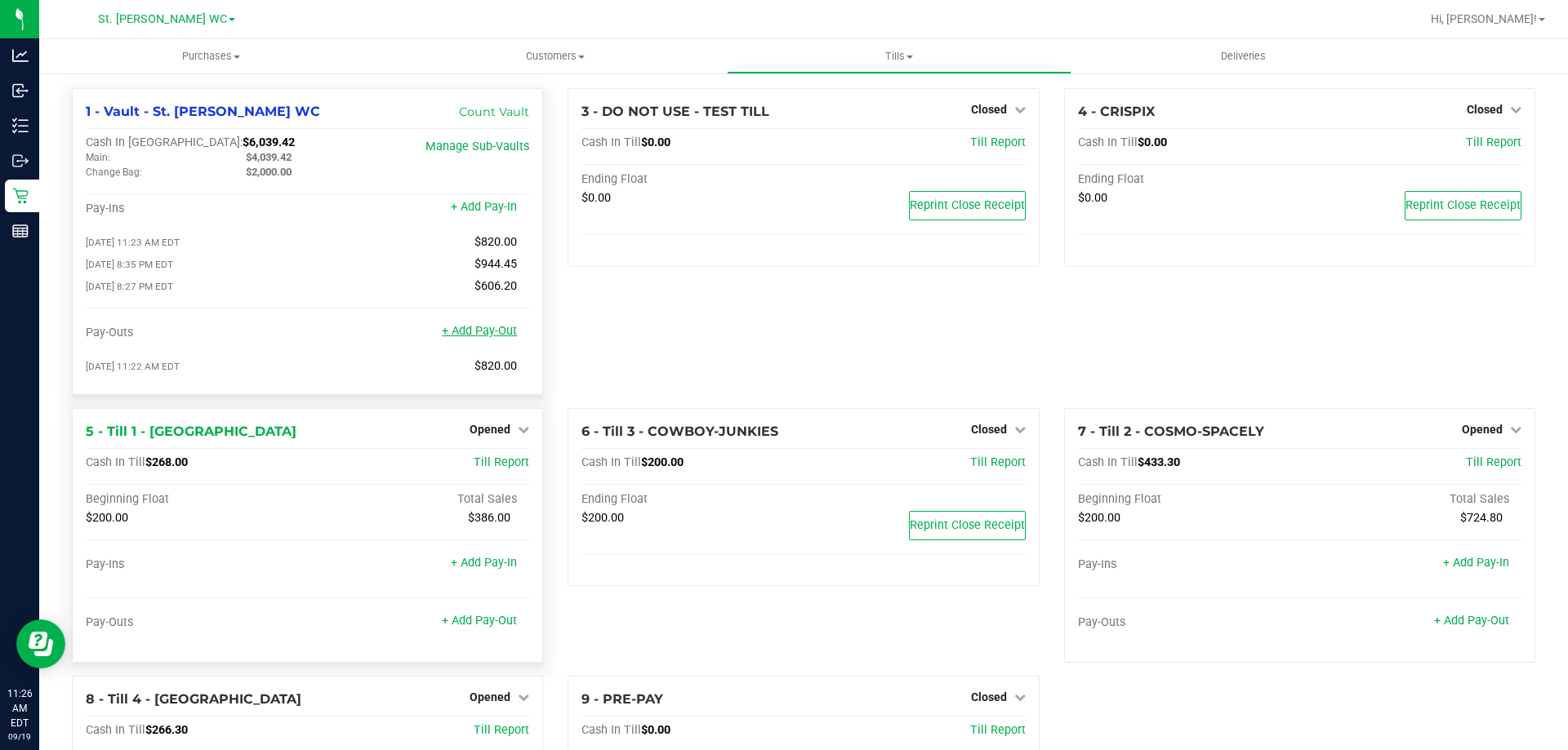
click at [487, 336] on link "+ Add Pay-Out" at bounding box center [480, 331] width 75 height 14
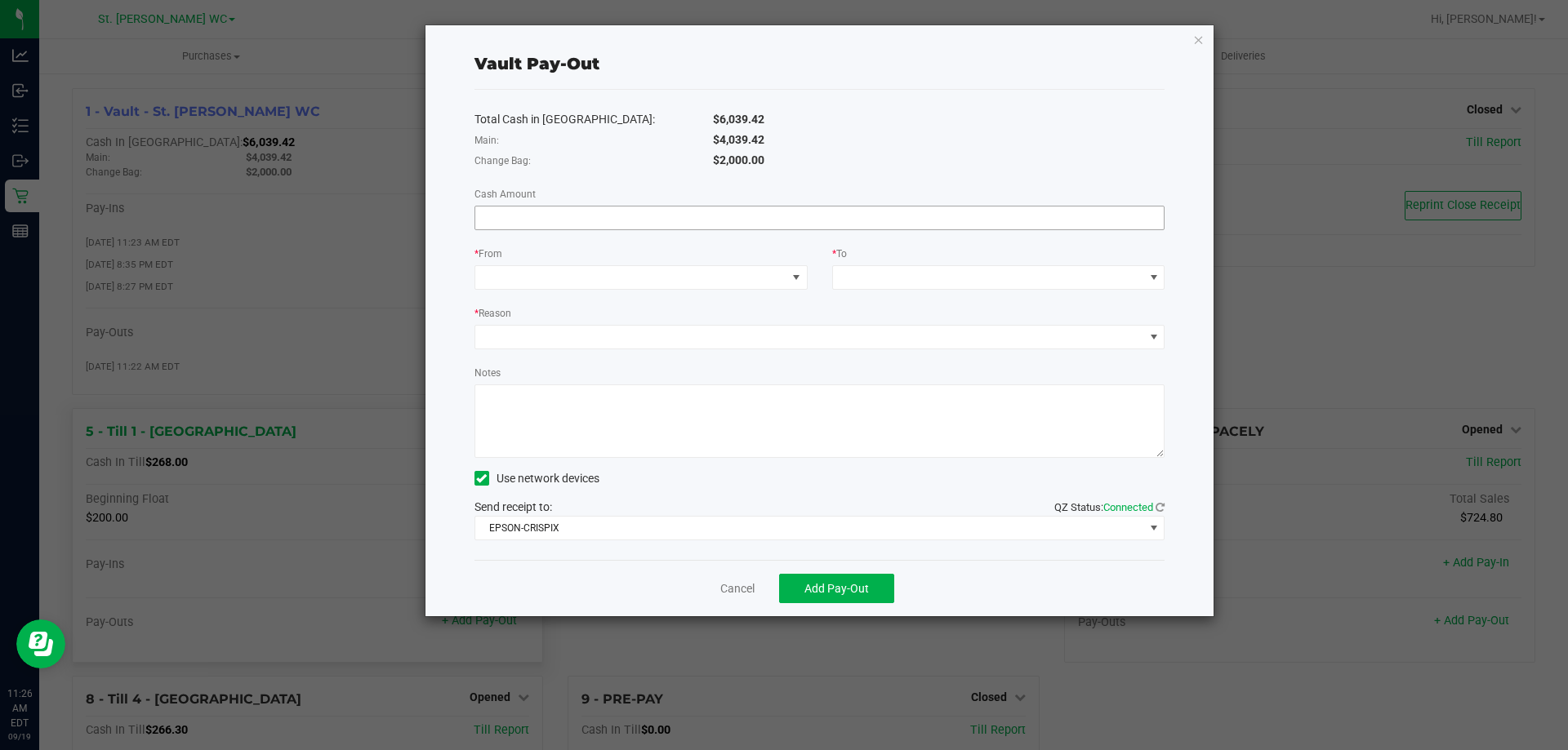
click at [621, 223] on input at bounding box center [819, 218] width 689 height 23
type input "$4,039.42"
click at [580, 278] on span at bounding box center [630, 277] width 311 height 23
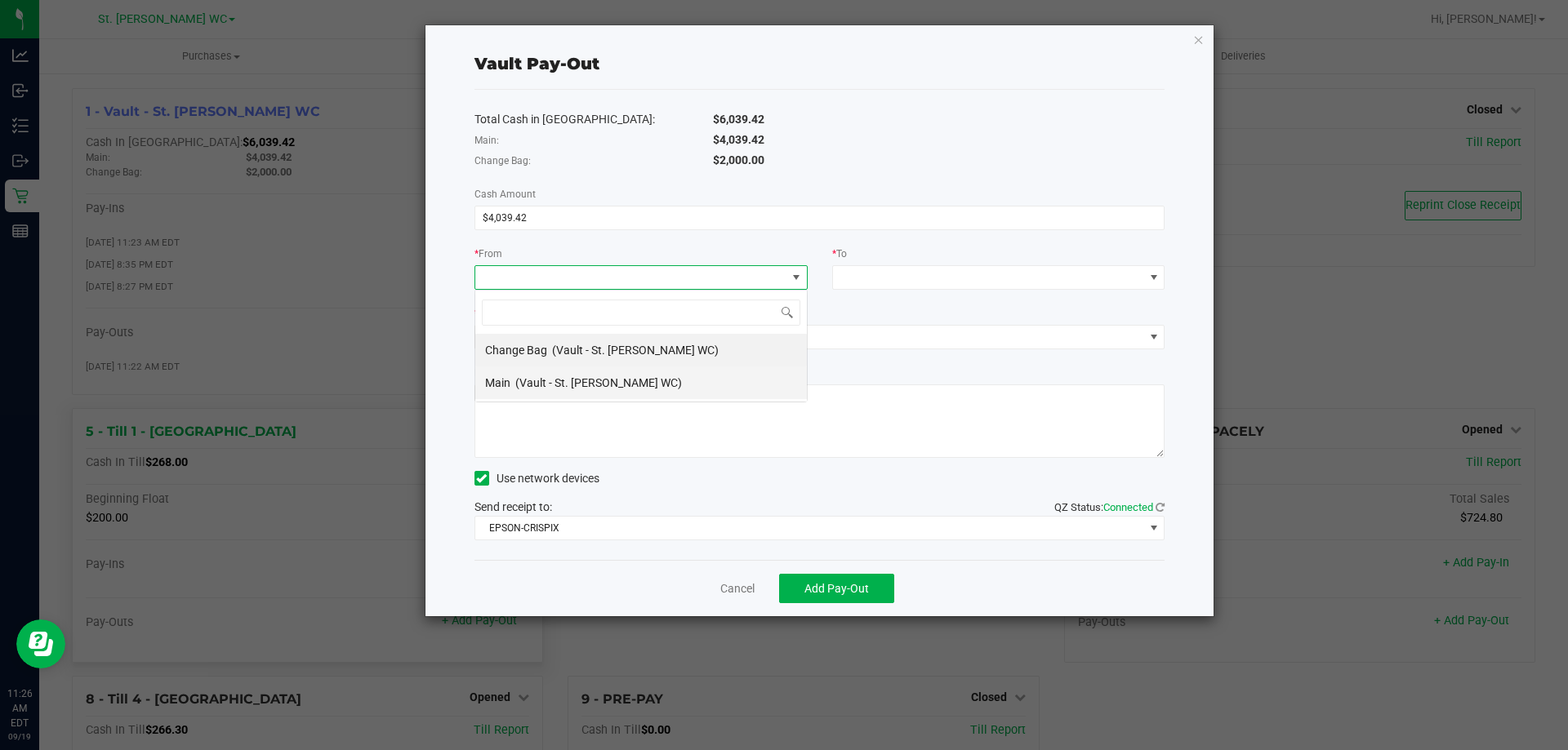
scroll to position [25, 334]
click at [575, 387] on span "(Vault - St. [PERSON_NAME] WC)" at bounding box center [599, 382] width 166 height 13
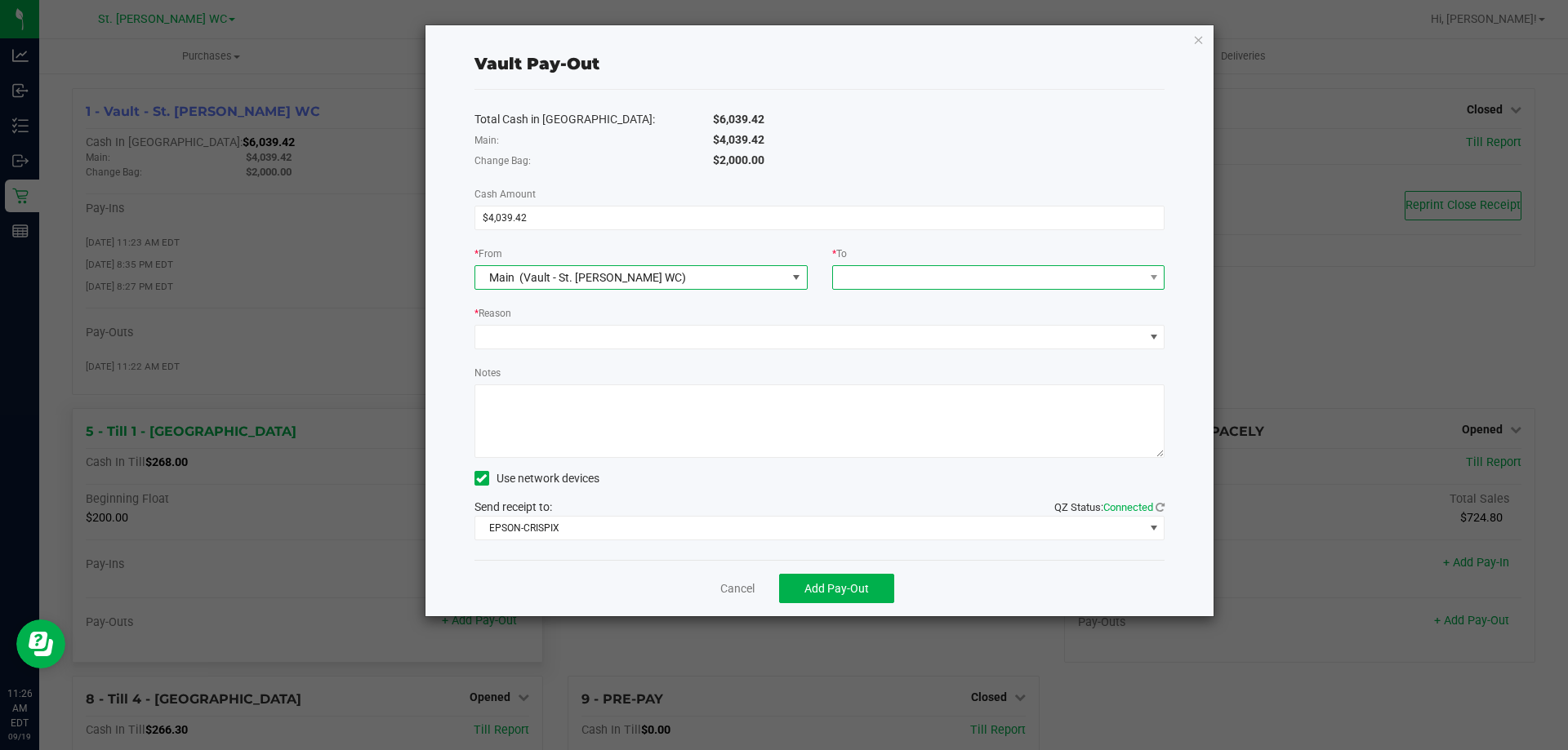
click at [905, 271] on span at bounding box center [988, 277] width 311 height 23
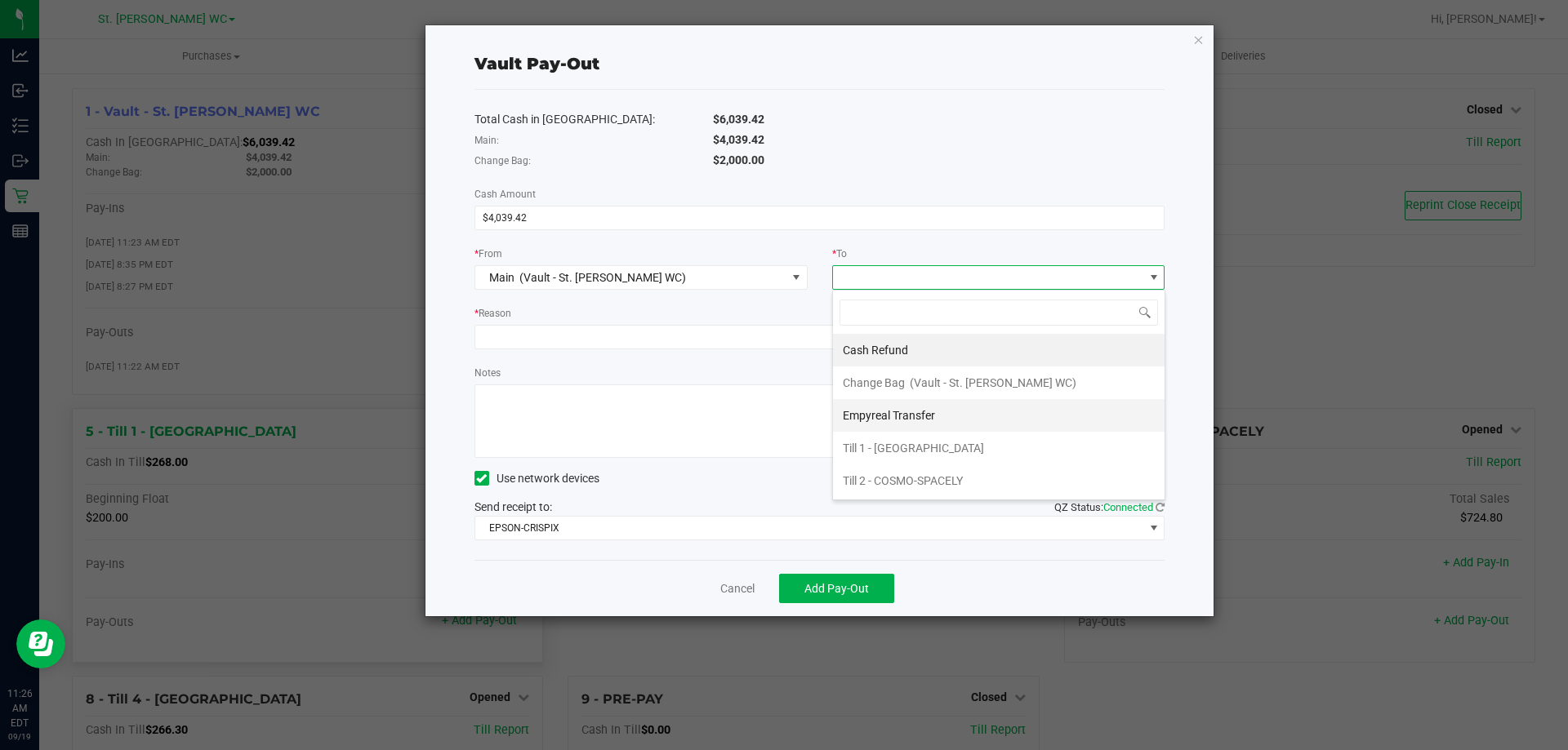
click at [906, 413] on span "Empyreal Transfer" at bounding box center [889, 415] width 92 height 13
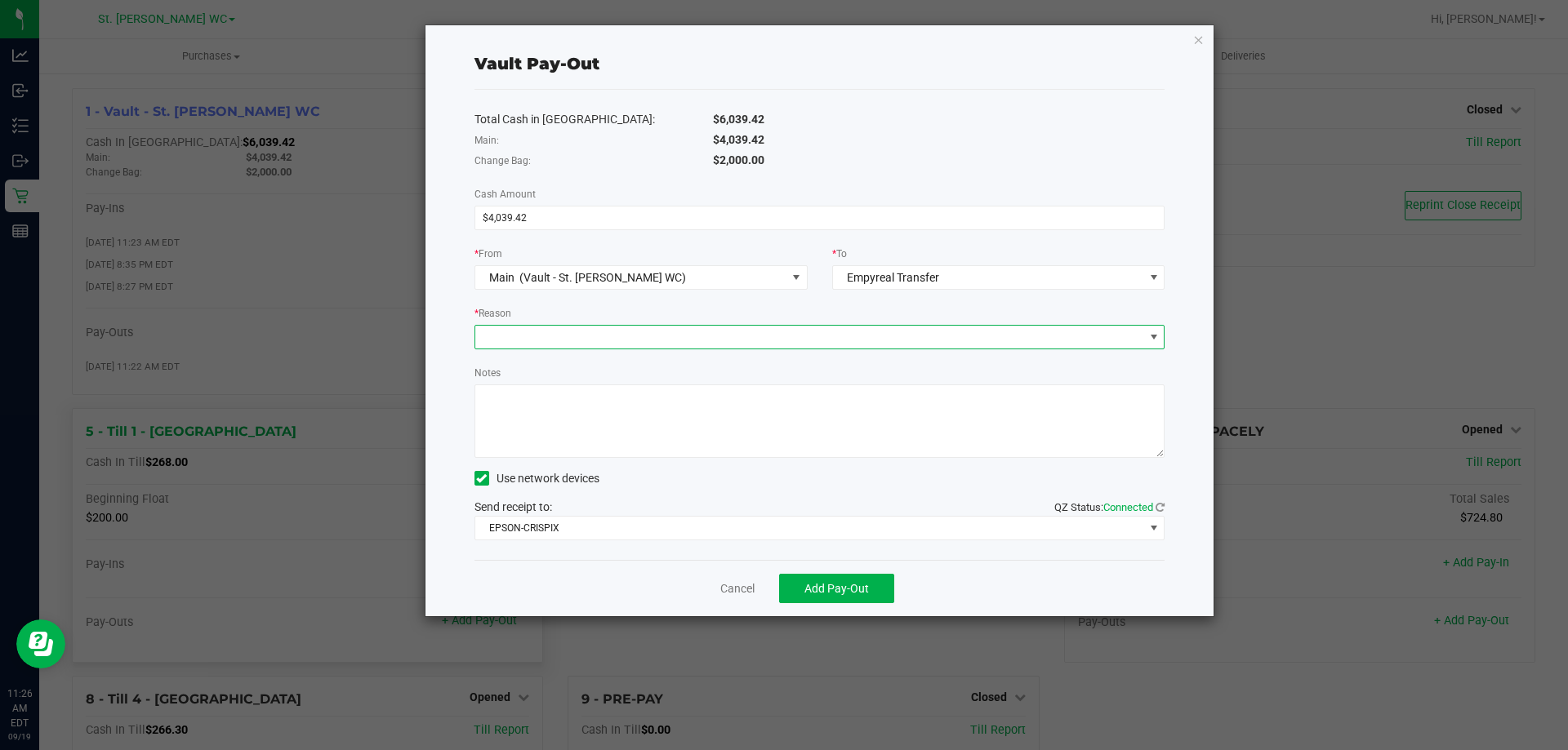
click at [705, 332] on span at bounding box center [810, 337] width 669 height 23
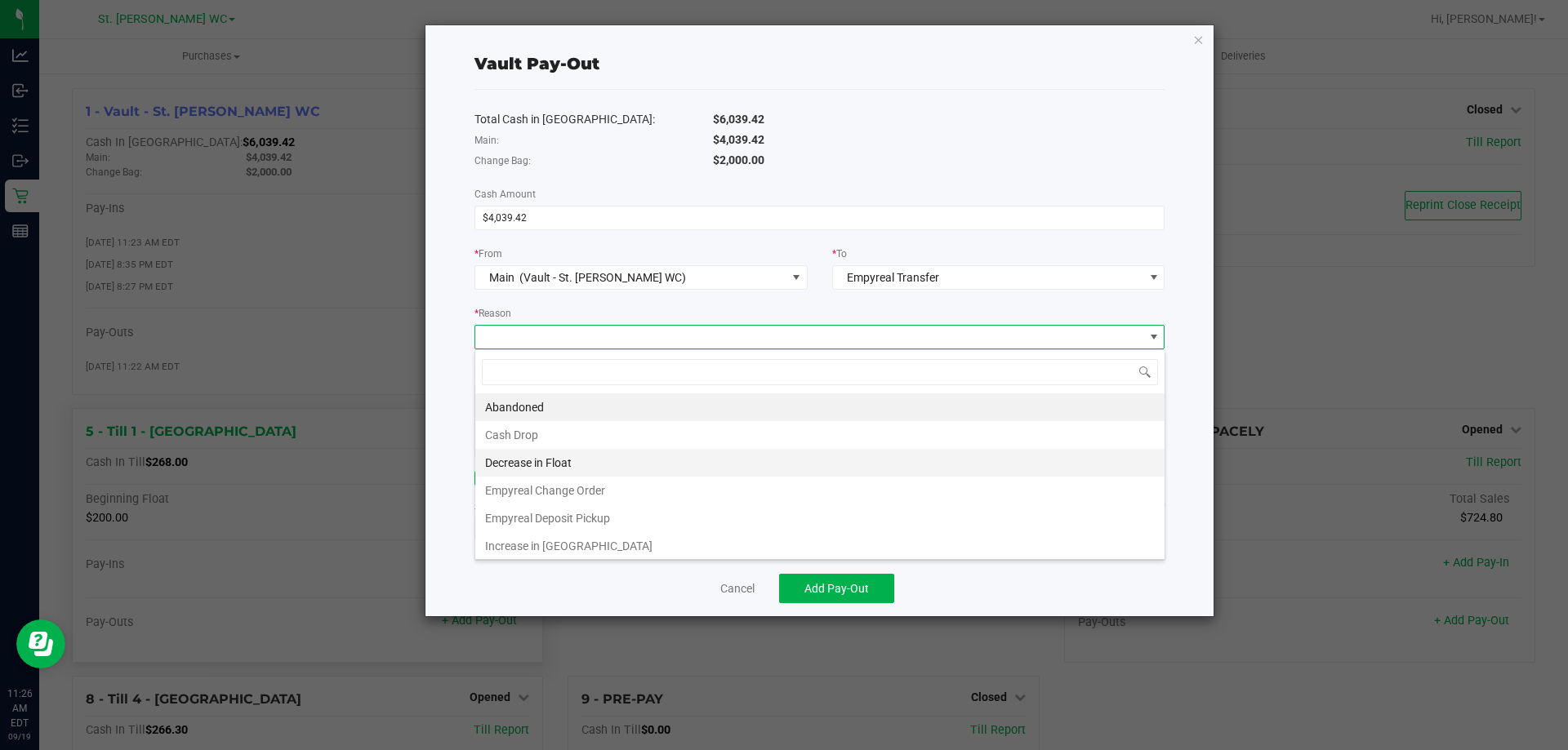
scroll to position [25, 690]
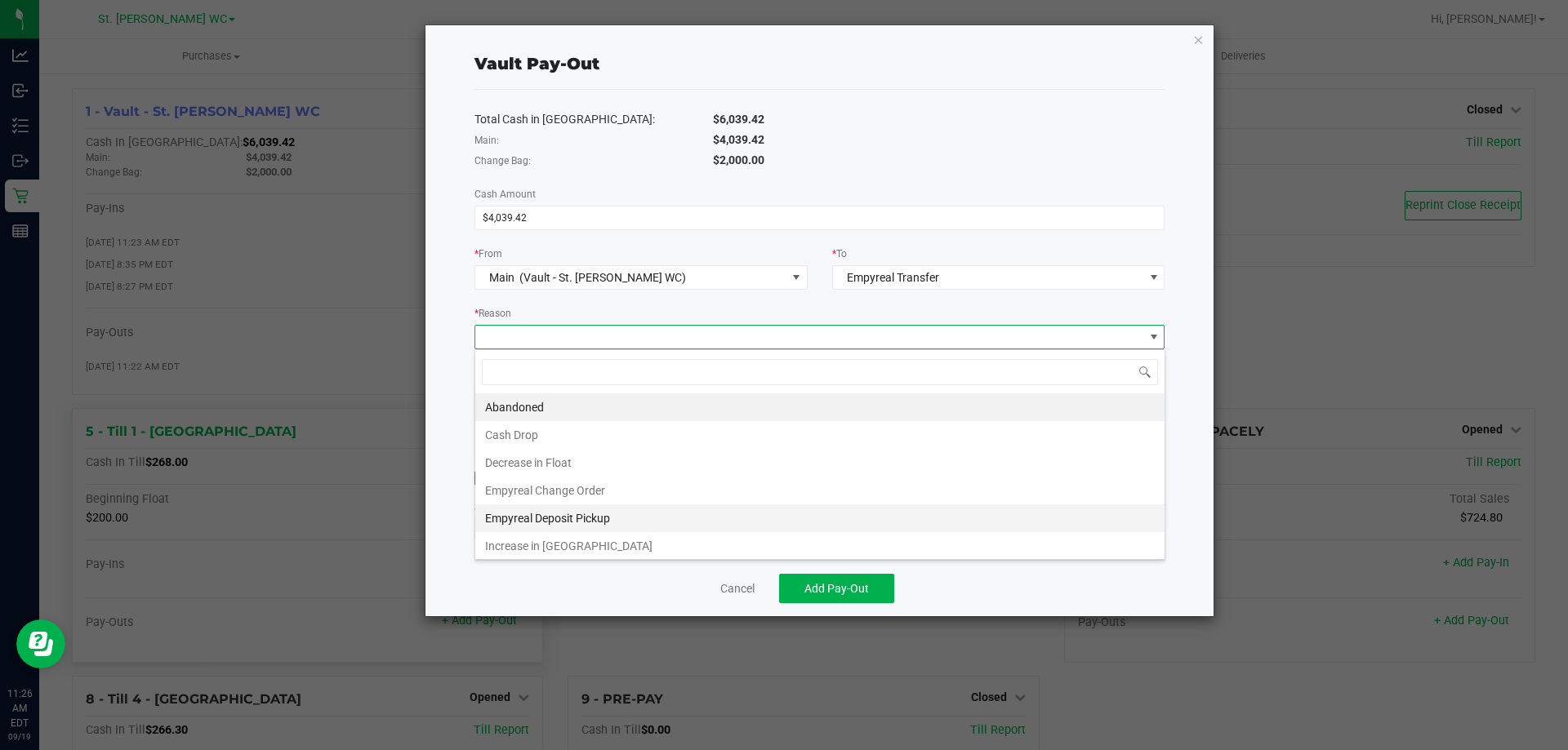
click at [655, 516] on li "Empyreal Deposit Pickup" at bounding box center [819, 518] width 689 height 28
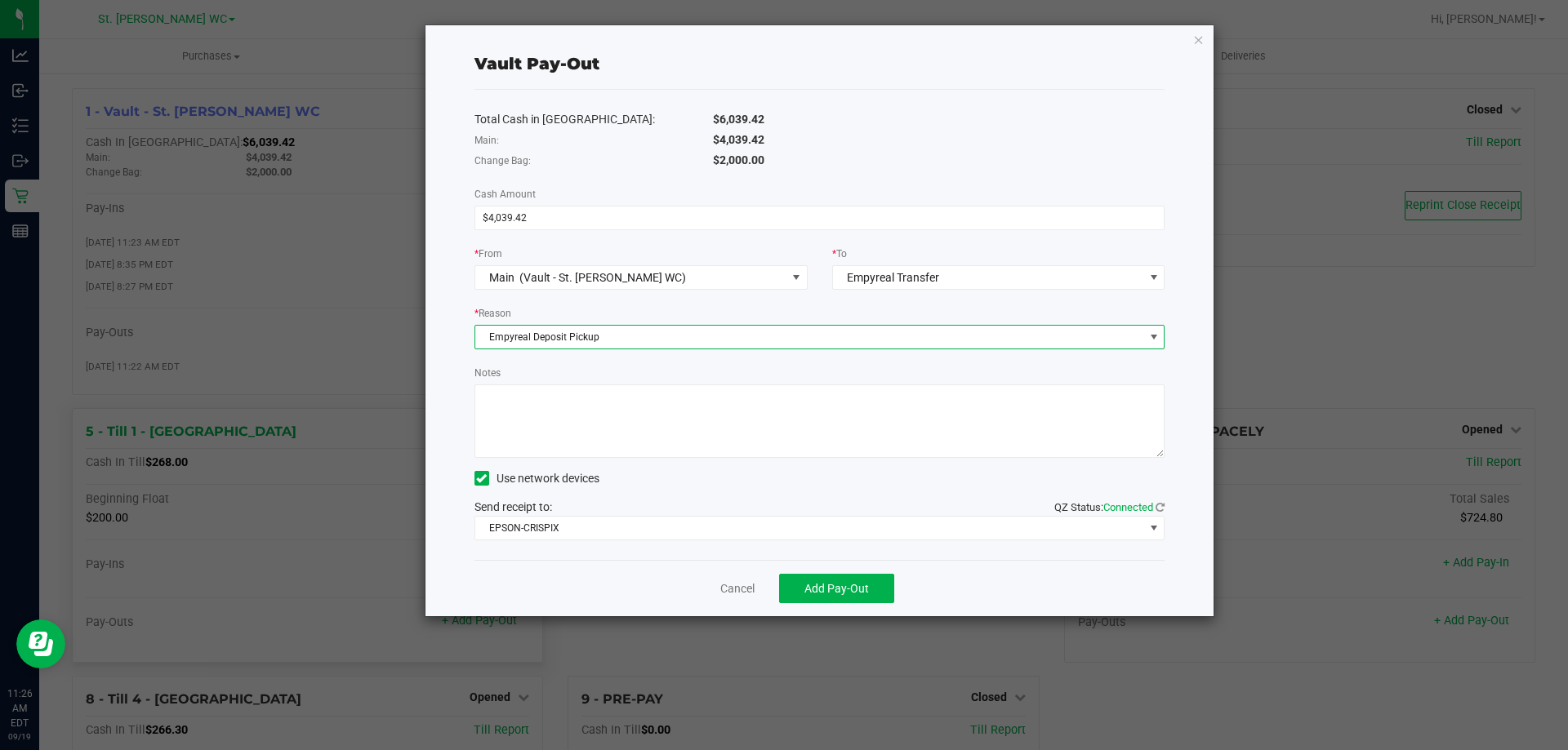
click at [622, 415] on textarea "Notes" at bounding box center [819, 421] width 691 height 74
type textarea "Empyreal [DATE] PM"
click at [608, 138] on div "Main:" at bounding box center [581, 140] width 238 height 18
click at [629, 151] on div "Change Bag:" at bounding box center [581, 160] width 238 height 18
click at [849, 589] on span "Add Pay-Out" at bounding box center [837, 588] width 65 height 13
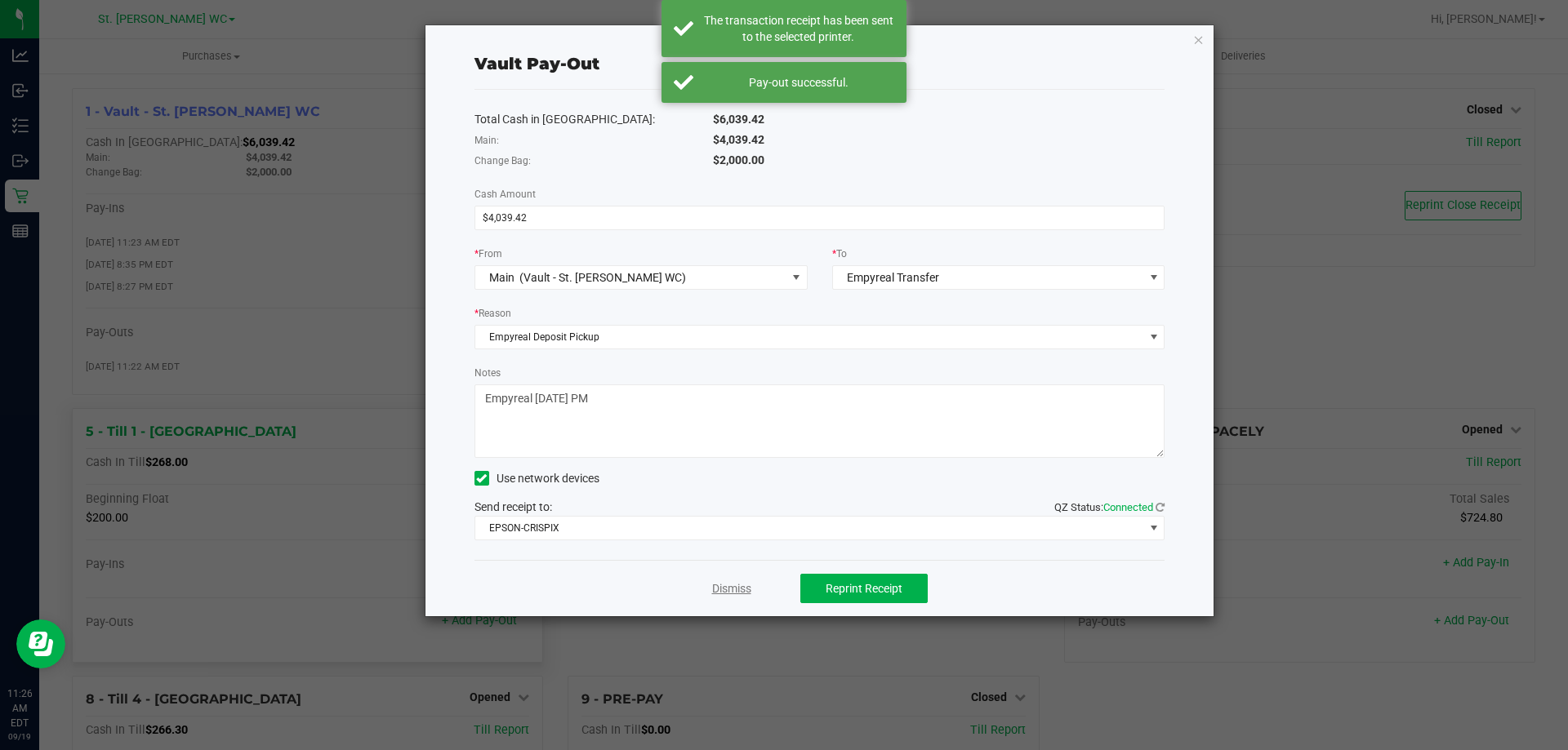
click at [742, 588] on link "Dismiss" at bounding box center [731, 589] width 39 height 18
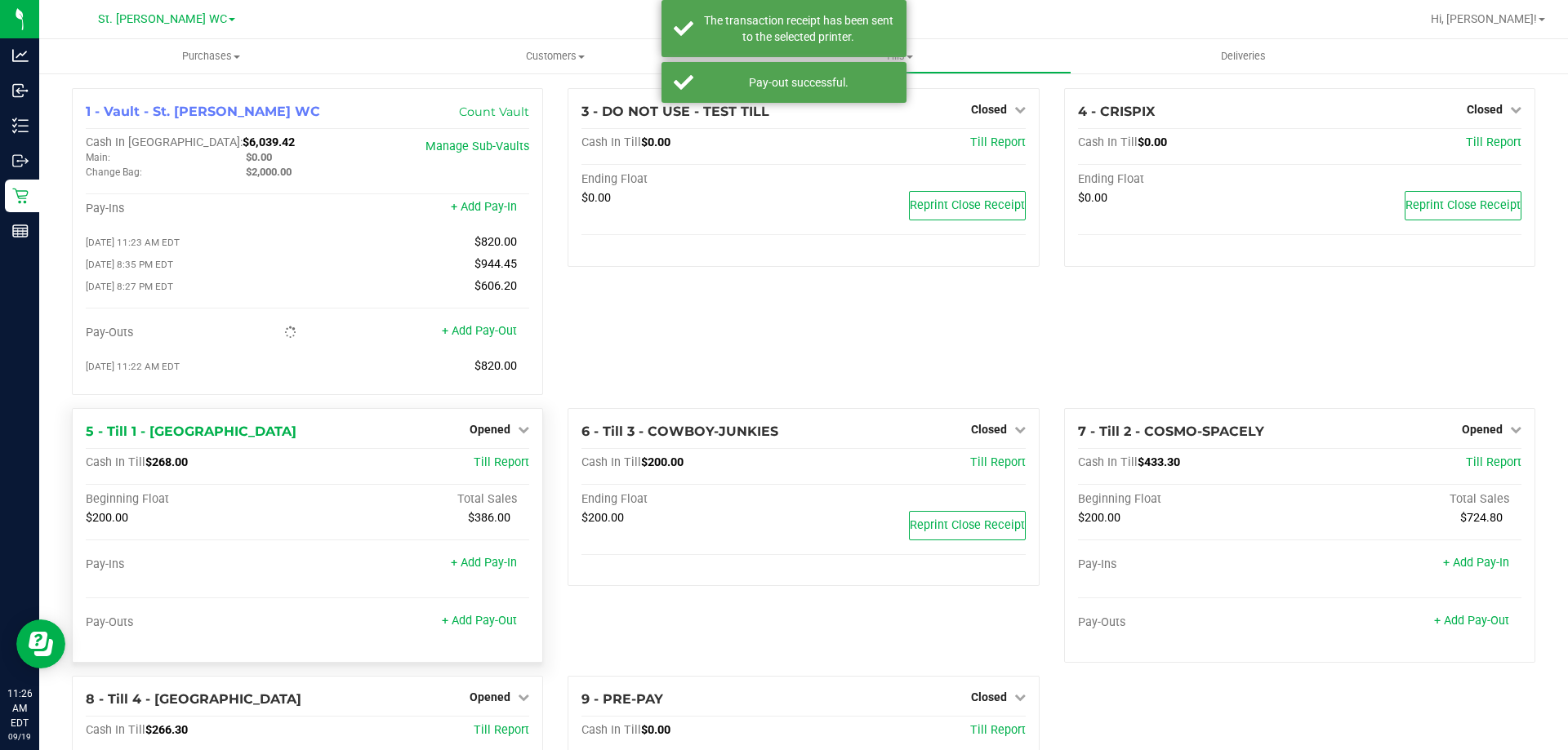
click at [1157, 705] on div "1 - Vault - St. [PERSON_NAME] WC Count Vault Cash In Vault: $6,039.42 Main: $0.…" at bounding box center [804, 516] width 1488 height 856
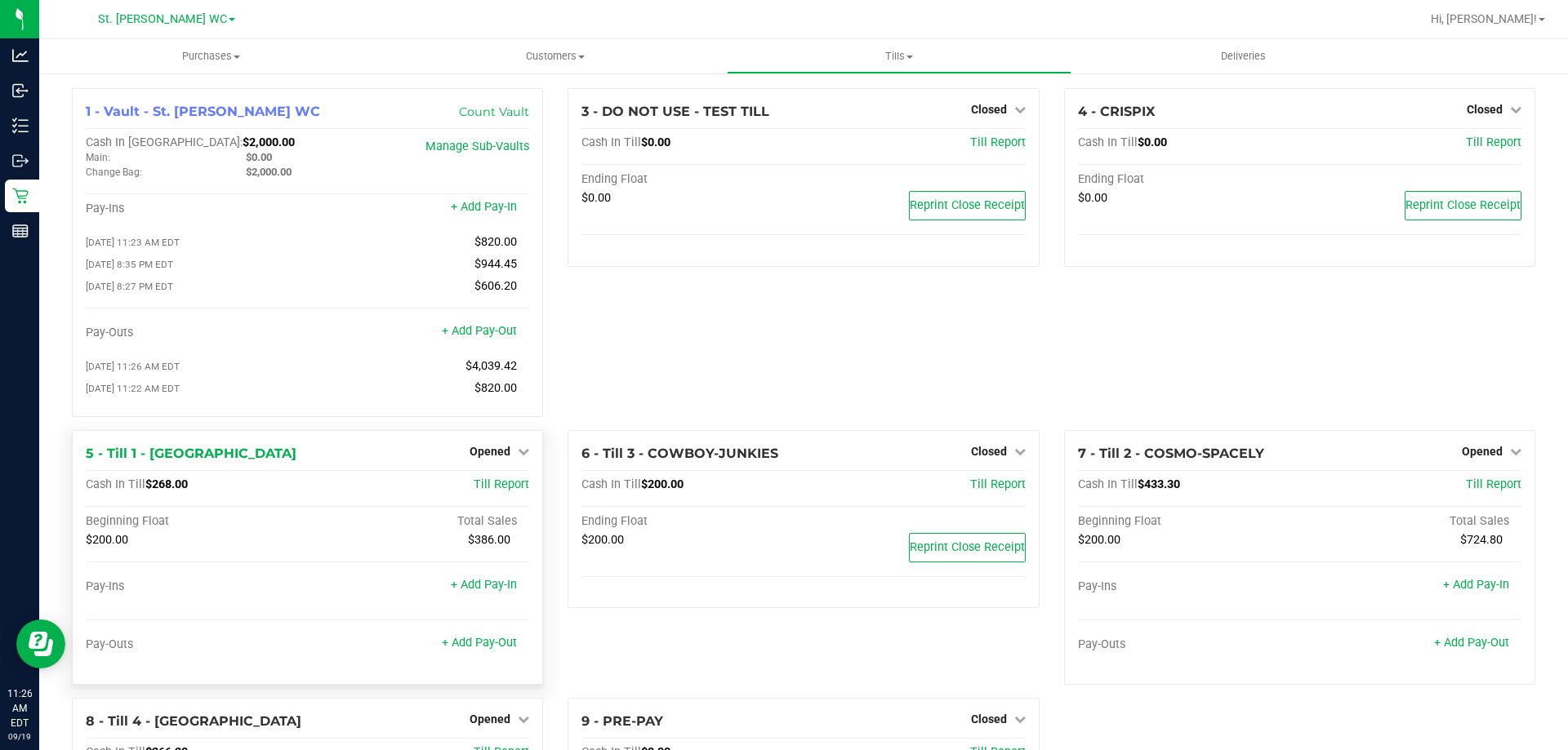
click at [992, 340] on div "3 - DO NOT USE - TEST TILL Closed Open Till Cash In Till $0.00 Till Report Endi…" at bounding box center [803, 259] width 496 height 342
